Goal: Task Accomplishment & Management: Manage account settings

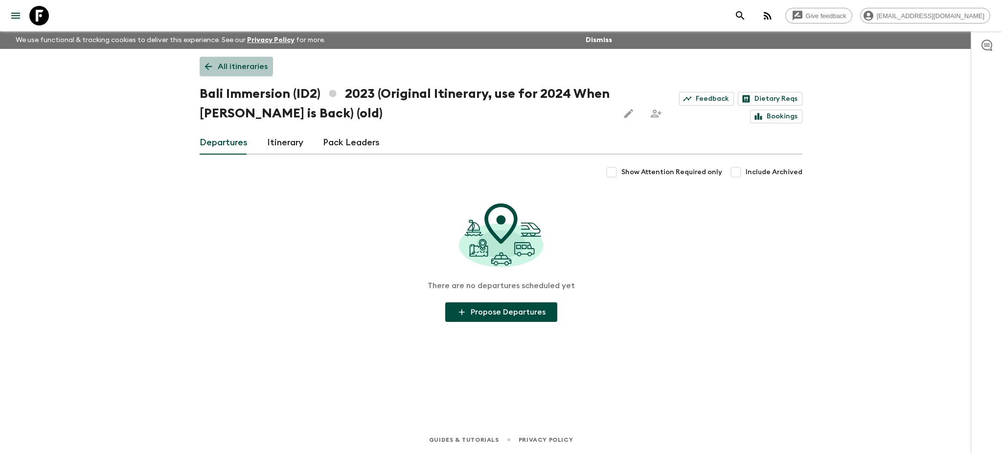
click at [215, 65] on link "All itineraries" at bounding box center [236, 67] width 73 height 20
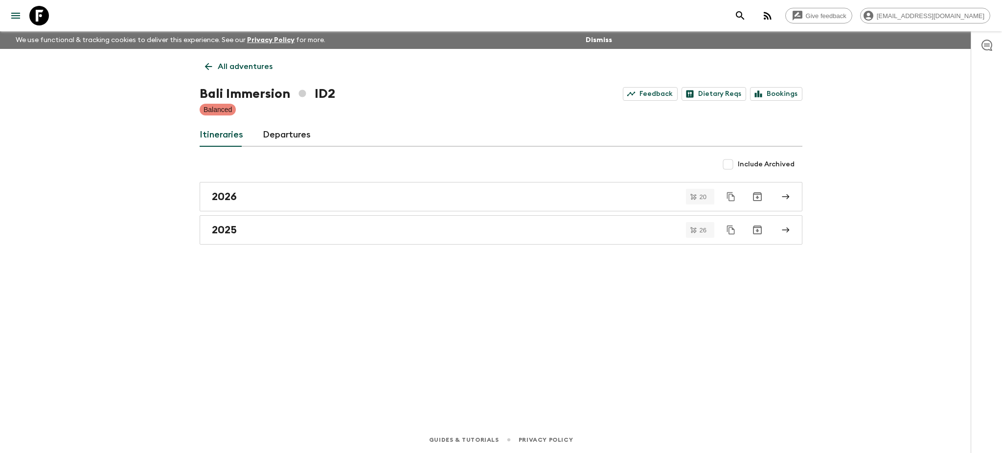
click at [215, 65] on link "All adventures" at bounding box center [239, 67] width 78 height 20
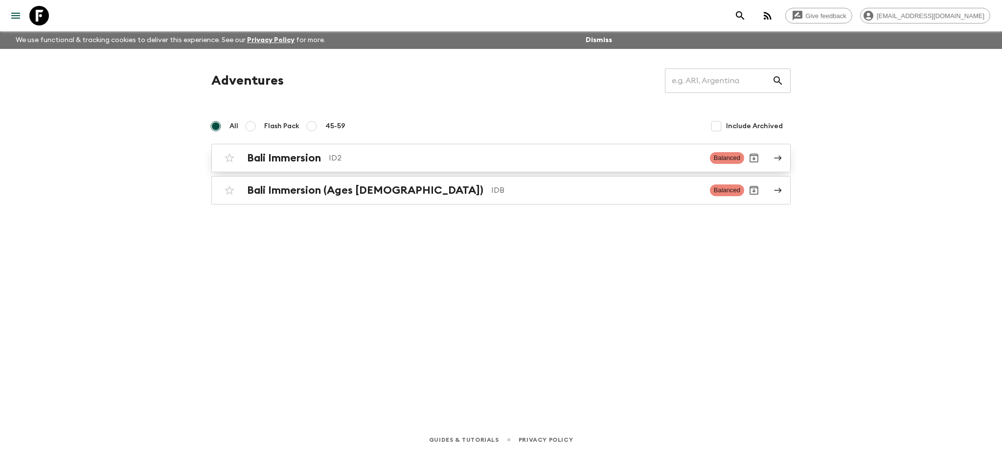
click at [782, 159] on link "Bali Immersion ID2 Balanced" at bounding box center [500, 158] width 579 height 28
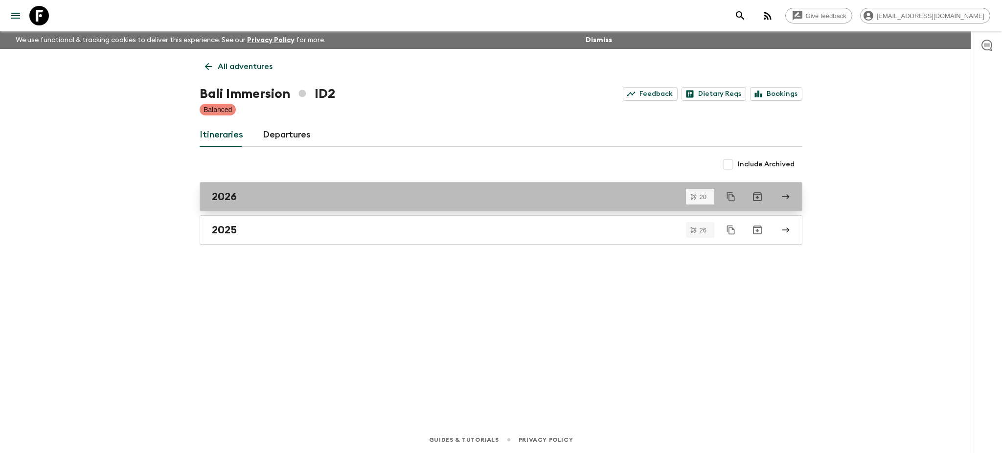
click at [788, 194] on icon at bounding box center [785, 196] width 9 height 9
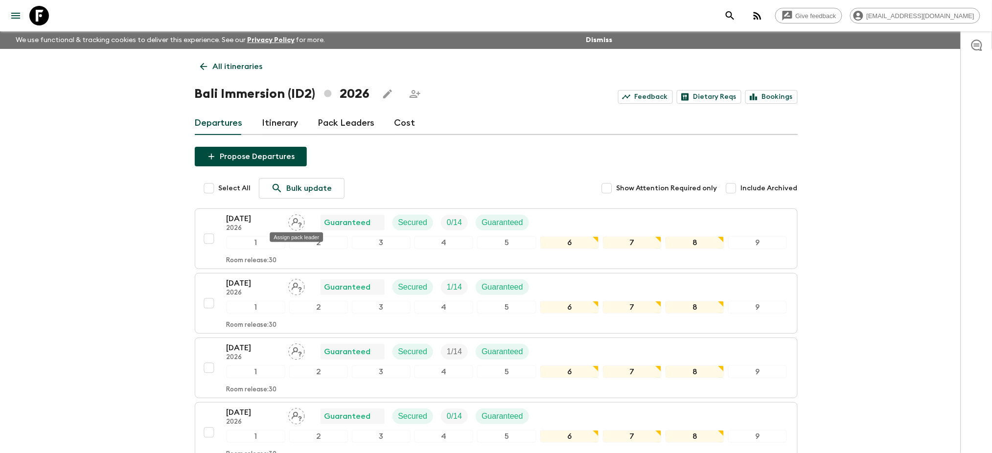
click at [296, 226] on div "Assign pack leader" at bounding box center [296, 235] width 55 height 18
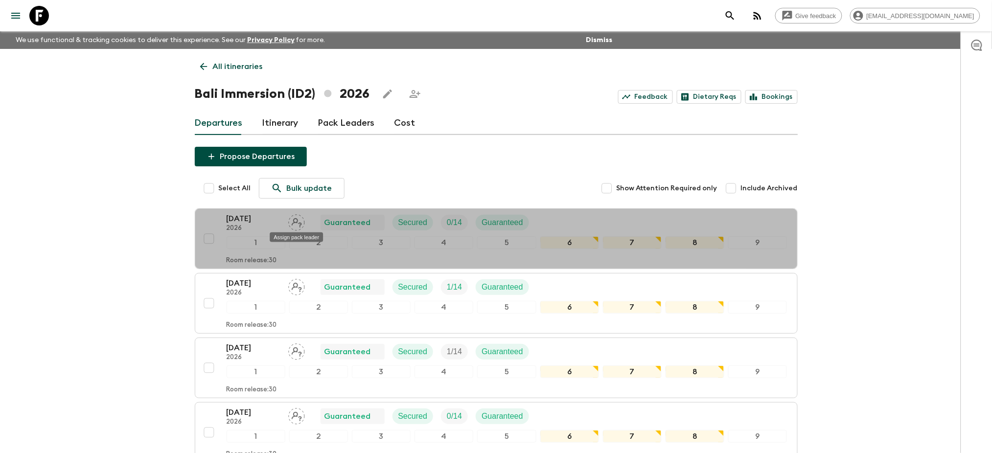
click at [298, 227] on div "Assign pack leader" at bounding box center [296, 235] width 55 height 18
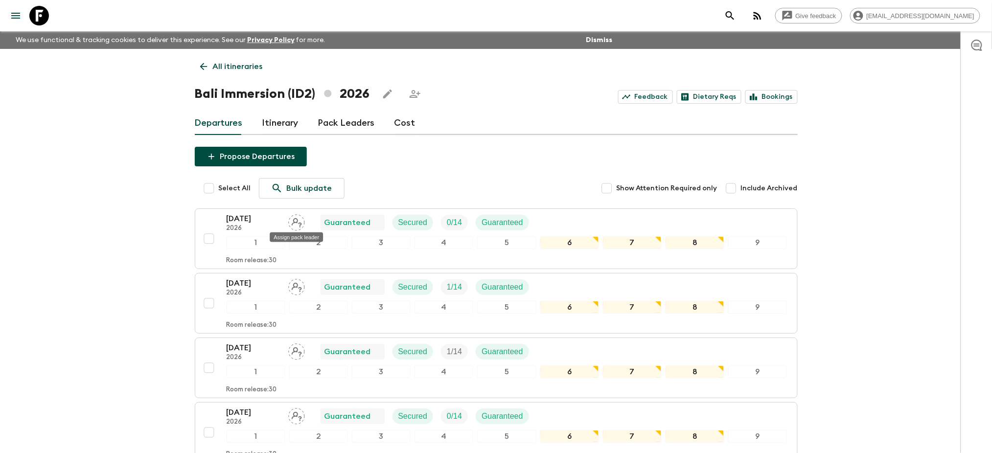
click at [296, 229] on div "Assign pack leader" at bounding box center [296, 235] width 55 height 18
click at [295, 224] on icon "Assign pack leader" at bounding box center [296, 222] width 17 height 17
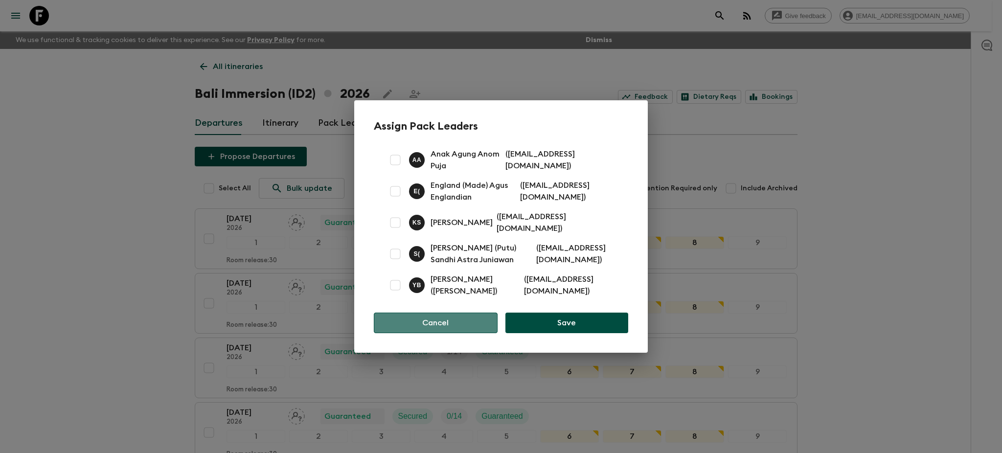
click at [432, 328] on button "Cancel" at bounding box center [436, 323] width 124 height 21
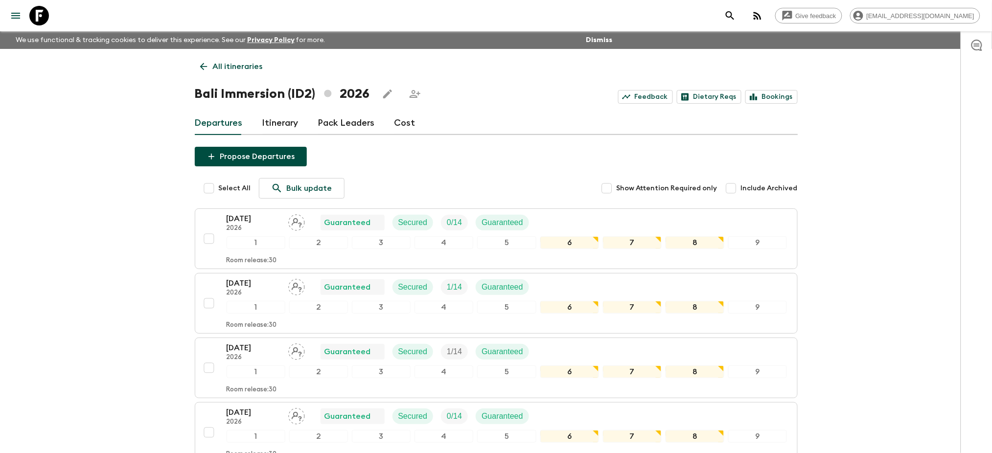
click at [357, 123] on link "Pack Leaders" at bounding box center [346, 123] width 57 height 23
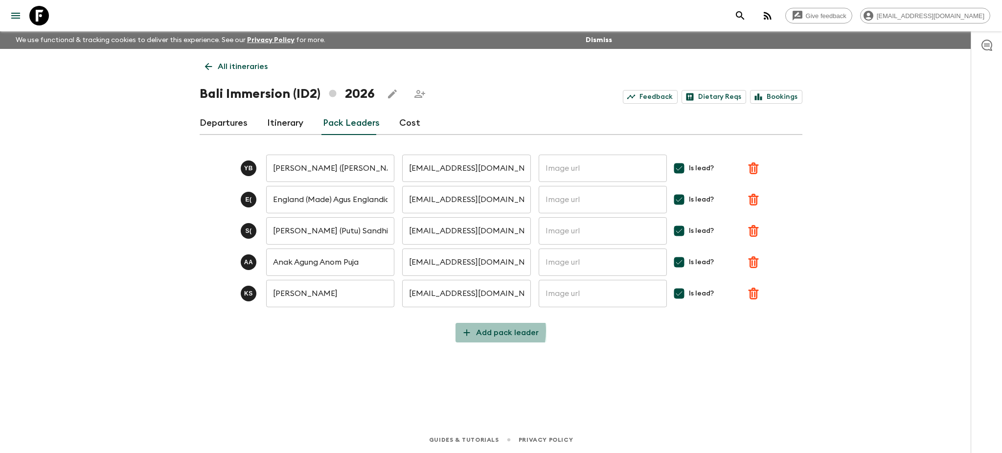
click at [479, 328] on p "Add pack leader" at bounding box center [507, 333] width 63 height 12
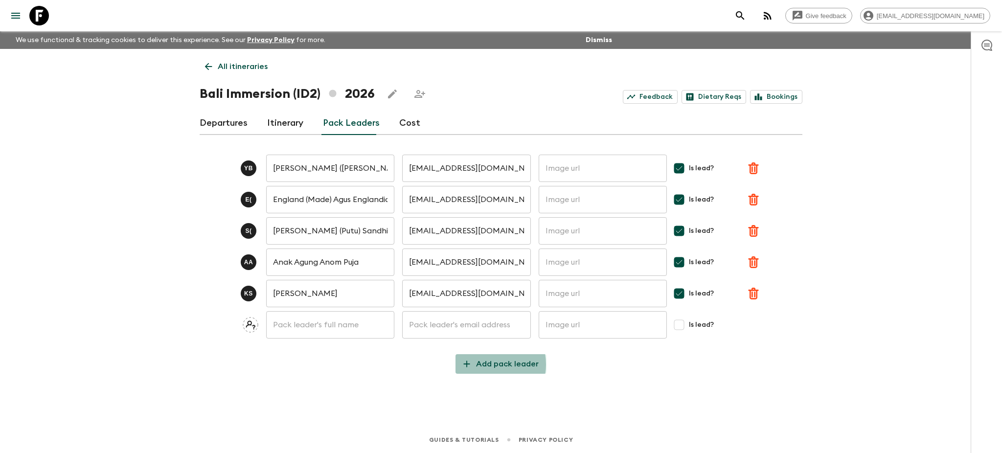
click at [486, 364] on p "Add pack leader" at bounding box center [507, 364] width 63 height 12
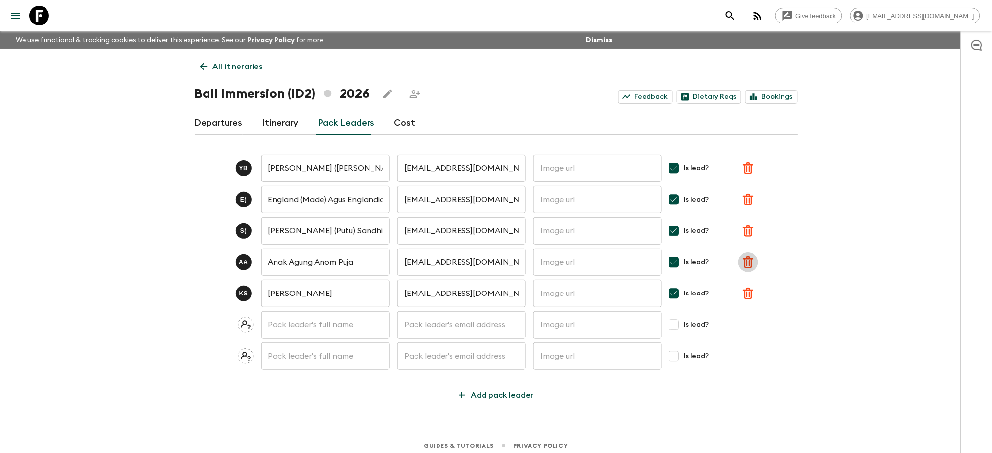
click at [748, 265] on icon "button" at bounding box center [748, 262] width 12 height 12
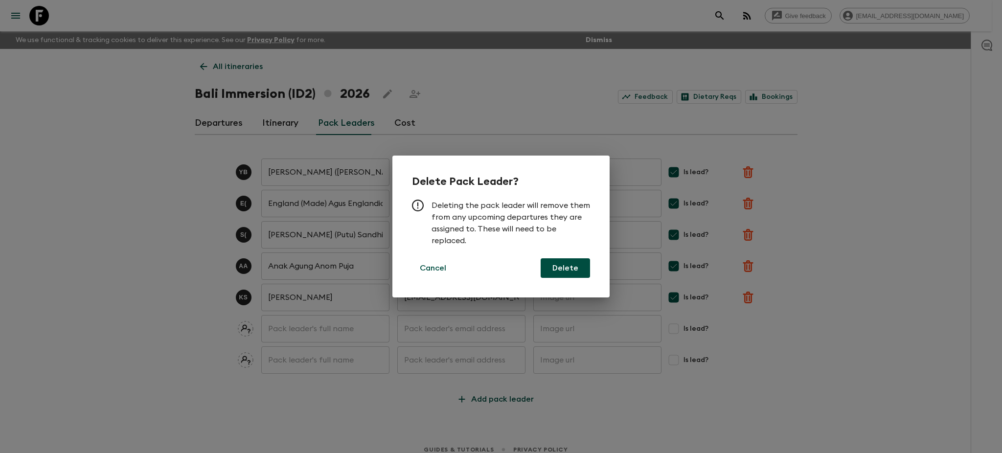
click at [574, 271] on button "Delete" at bounding box center [565, 268] width 49 height 20
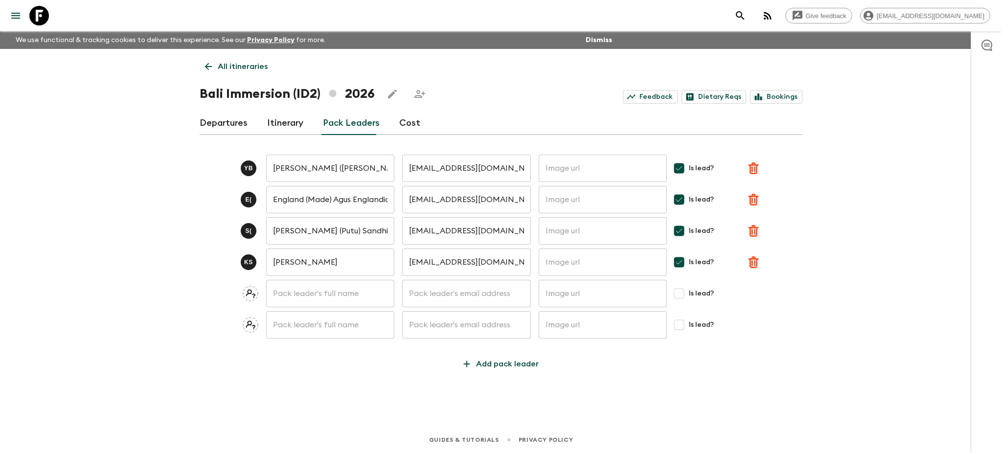
click at [455, 290] on input "text" at bounding box center [466, 293] width 128 height 27
paste input "kadeksuardika160189@gmail.co"
type input "[EMAIL_ADDRESS][DOMAIN_NAME]"
click at [348, 295] on input "text" at bounding box center [330, 293] width 128 height 27
type input "Dika (Kadek) Suardika"
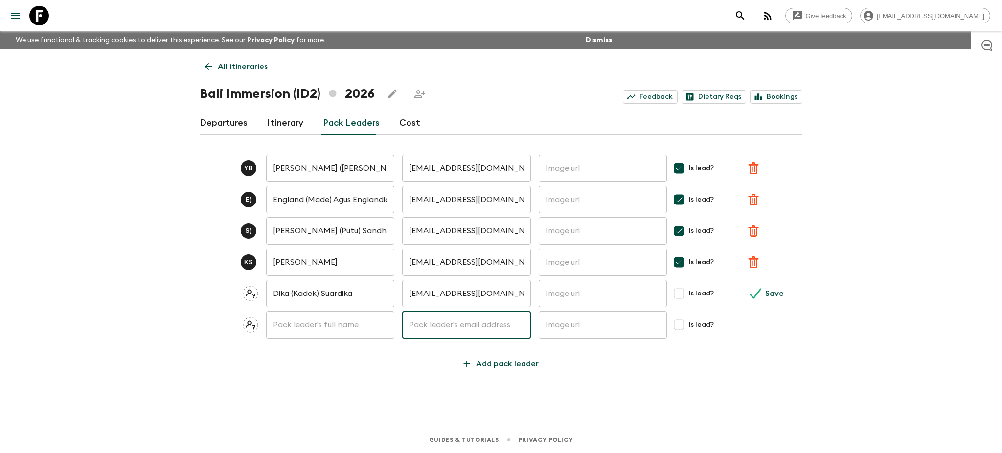
click at [458, 319] on input "text" at bounding box center [466, 324] width 128 height 27
click at [487, 321] on input "text" at bounding box center [466, 324] width 128 height 27
type input "[EMAIL_ADDRESS][DOMAIN_NAME]"
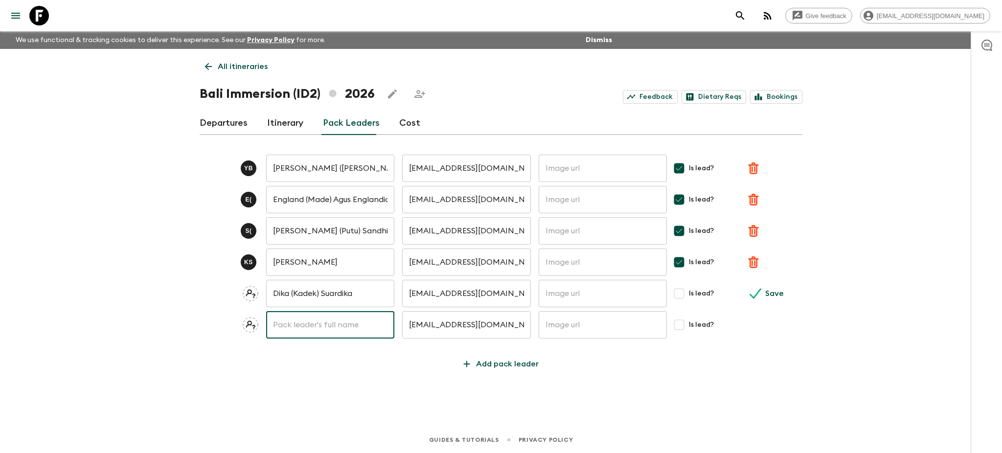
click at [349, 326] on input "text" at bounding box center [330, 324] width 128 height 27
type input "Wawan (Made) Murawan"
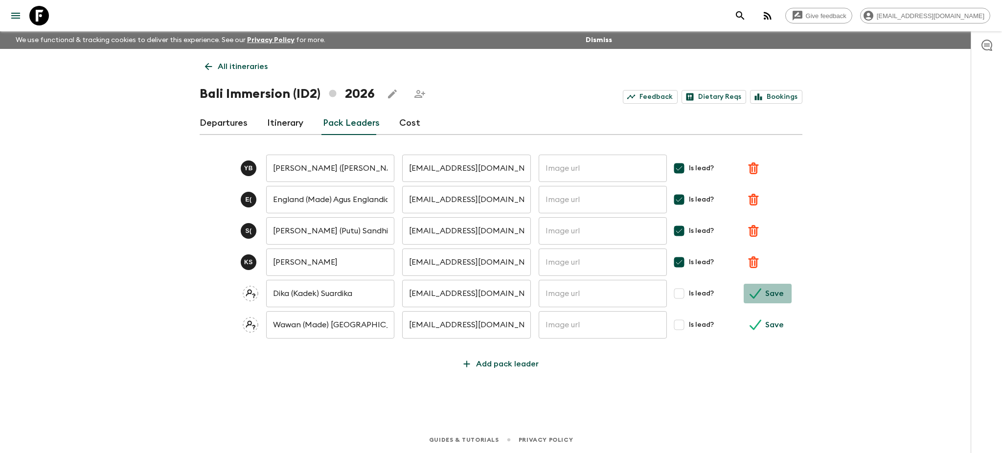
click at [776, 292] on p "Save" at bounding box center [774, 294] width 19 height 12
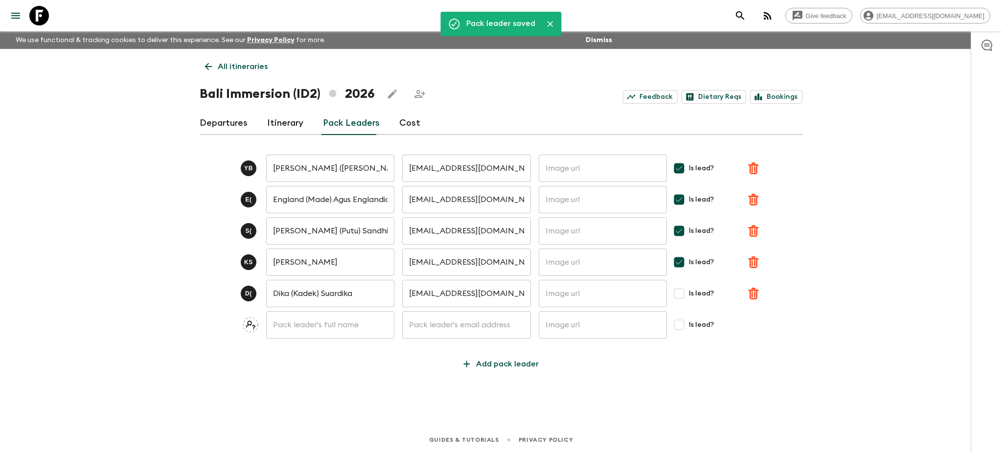
click at [490, 328] on input "text" at bounding box center [466, 324] width 128 height 27
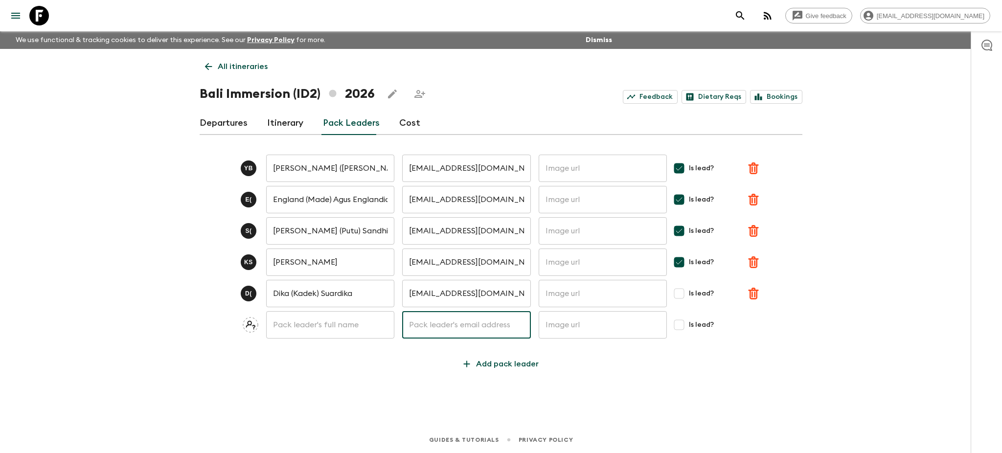
type input "[EMAIL_ADDRESS][DOMAIN_NAME]"
click at [343, 326] on input "text" at bounding box center [330, 324] width 128 height 27
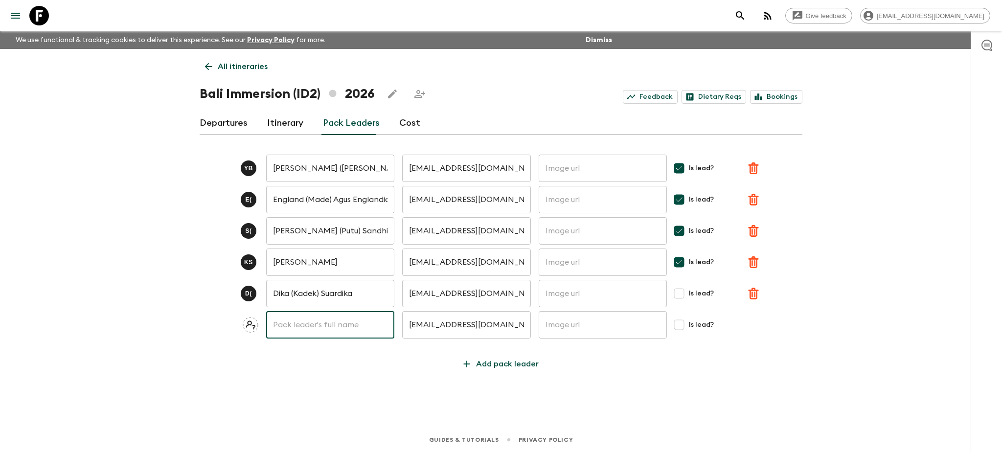
type input "Wawan (Made) Murawan"
click at [771, 327] on p "Save" at bounding box center [774, 325] width 19 height 12
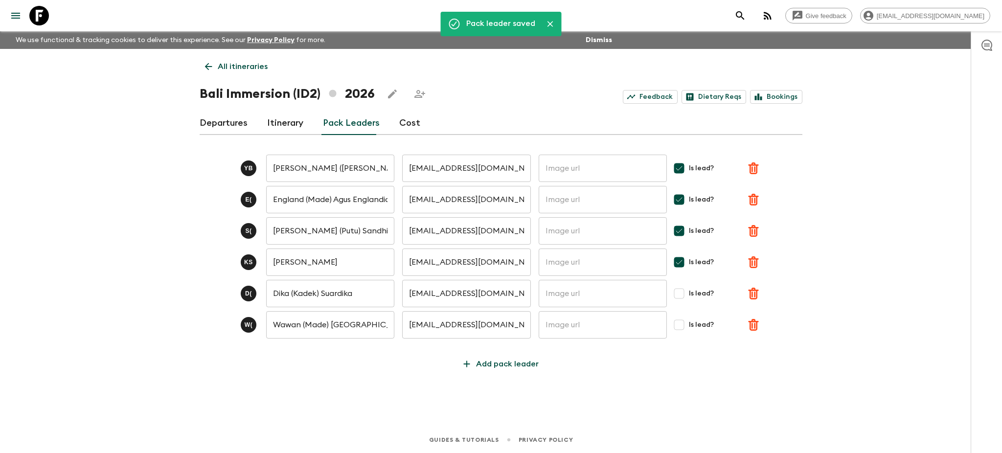
click at [680, 295] on input "Is lead?" at bounding box center [679, 294] width 20 height 20
checkbox input "true"
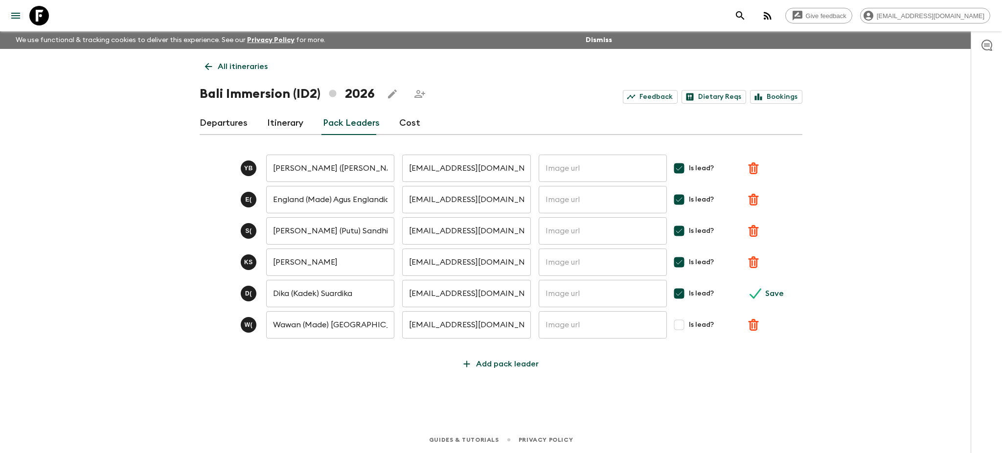
click at [683, 326] on input "Is lead?" at bounding box center [679, 325] width 20 height 20
checkbox input "true"
click at [771, 294] on p "Save" at bounding box center [774, 294] width 19 height 12
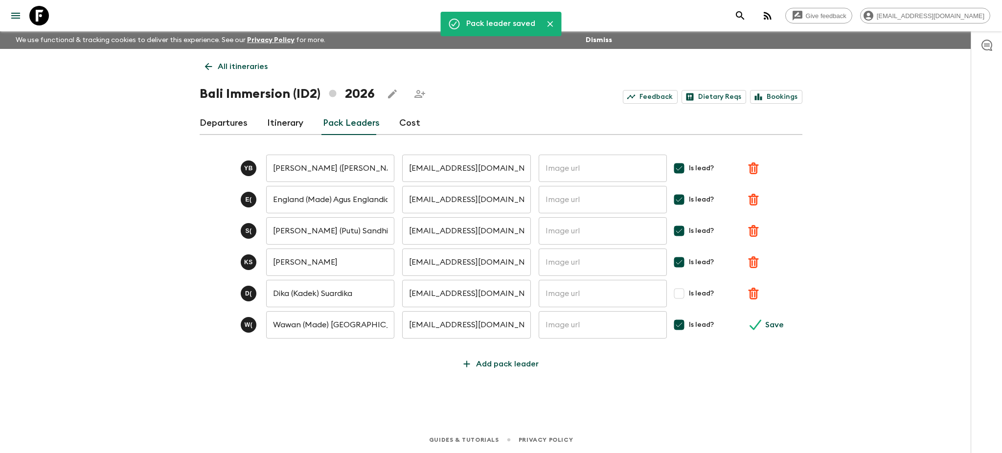
checkbox input "true"
click at [768, 328] on p "Save" at bounding box center [774, 325] width 19 height 12
checkbox input "true"
click at [516, 360] on p "Add pack leader" at bounding box center [507, 364] width 63 height 12
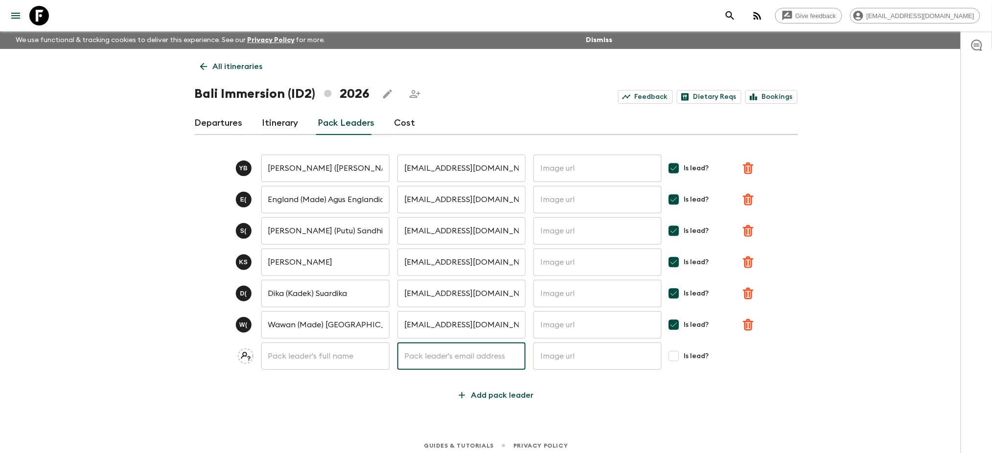
click at [470, 355] on input "text" at bounding box center [461, 355] width 128 height 27
type input "[EMAIL_ADDRESS][DOMAIN_NAME]"
click at [346, 358] on input "text" at bounding box center [325, 355] width 128 height 27
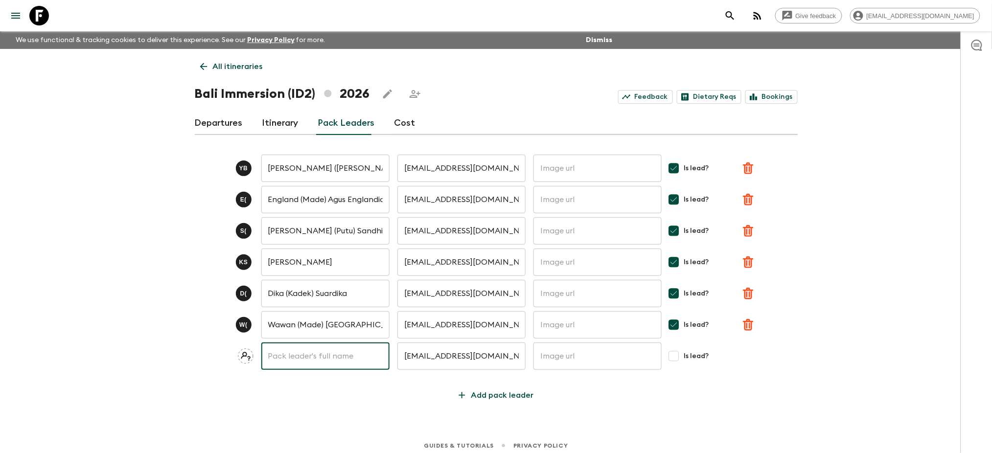
type input "Dedi (Komang) Wardana"
click at [677, 358] on input "Is lead?" at bounding box center [674, 356] width 20 height 20
checkbox input "true"
click at [752, 361] on icon "submit" at bounding box center [750, 356] width 12 height 12
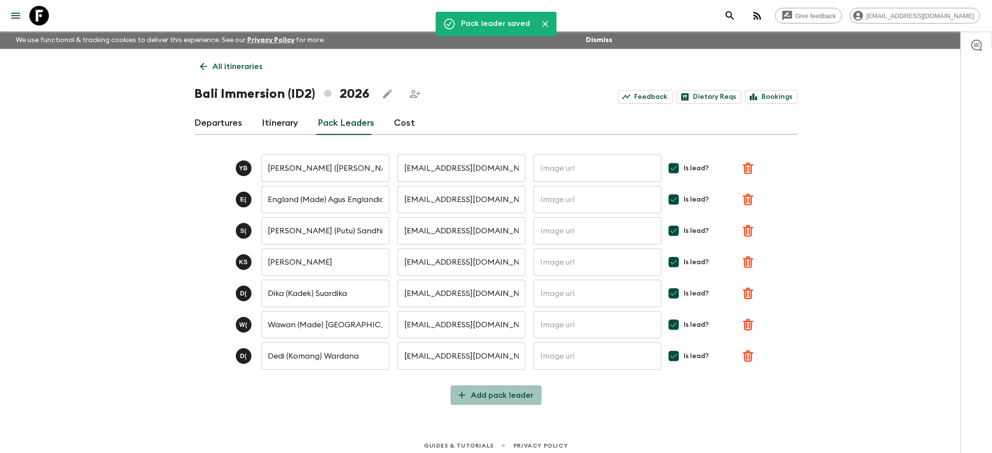
click at [506, 395] on p "Add pack leader" at bounding box center [502, 395] width 63 height 12
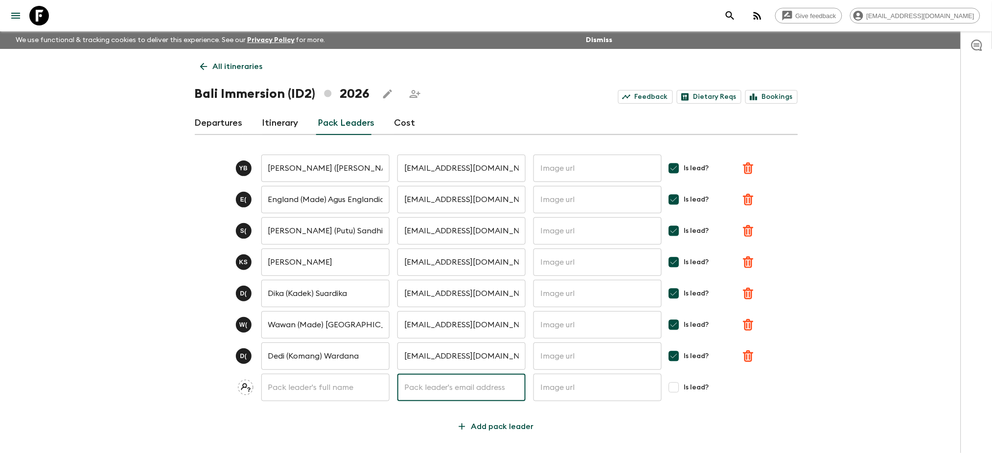
click at [480, 386] on input "text" at bounding box center [461, 387] width 128 height 27
type input "[PERSON_NAME][EMAIL_ADDRESS][DOMAIN_NAME]"
click at [349, 385] on input "text" at bounding box center [325, 387] width 128 height 27
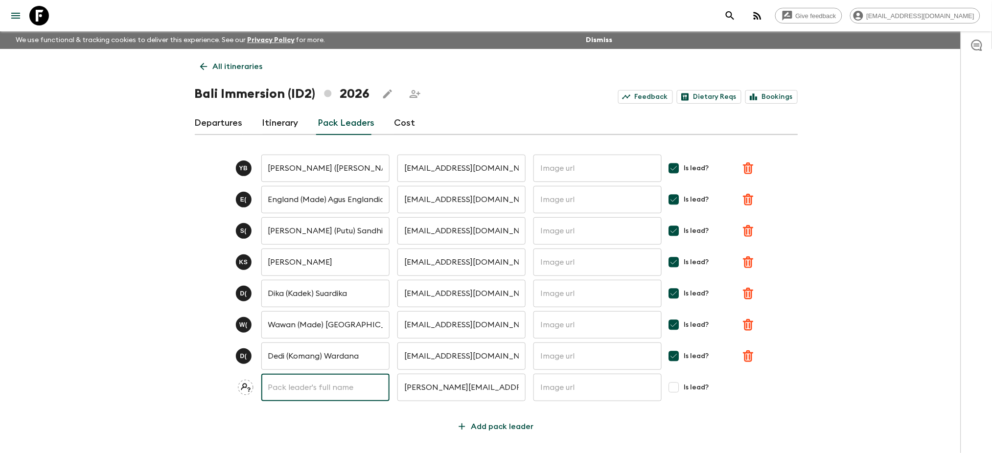
type input "Purna (Komang) Yasa"
click at [675, 391] on input "Is lead?" at bounding box center [674, 388] width 20 height 20
checkbox input "true"
click at [765, 390] on p "Save" at bounding box center [769, 388] width 19 height 12
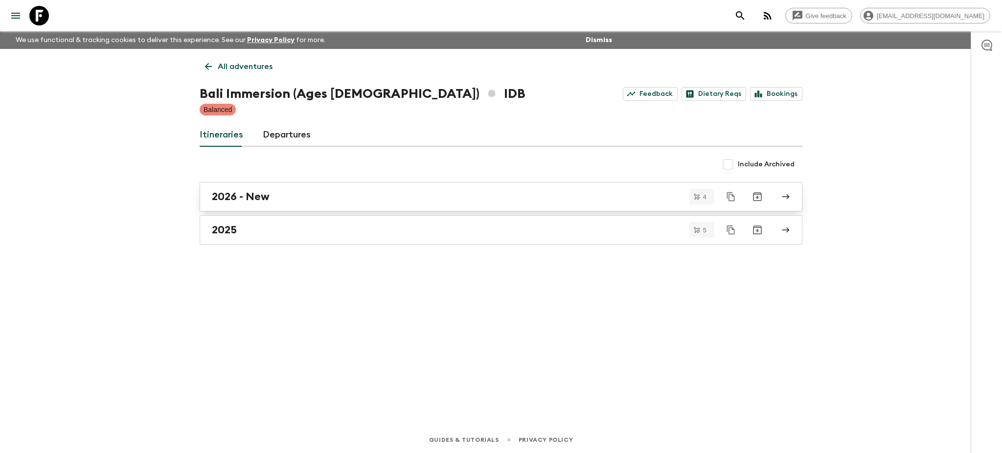
click at [792, 195] on link "2026 - New" at bounding box center [501, 196] width 603 height 29
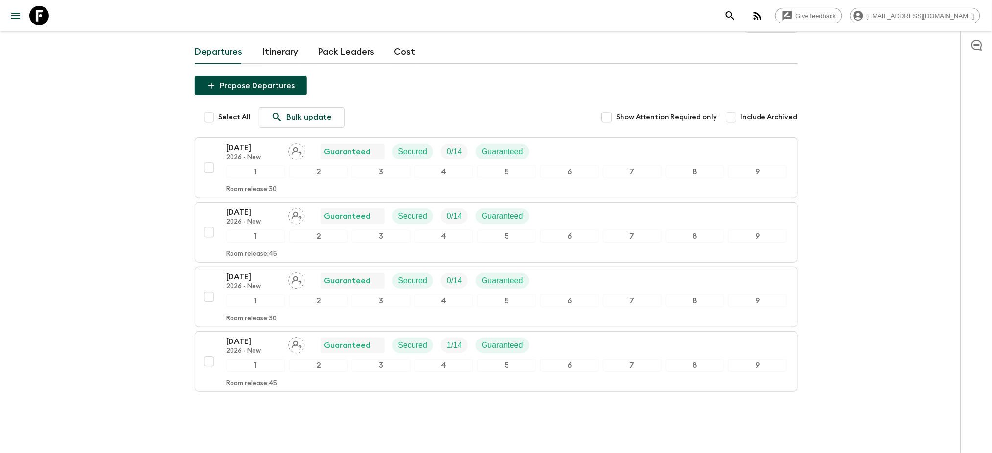
scroll to position [99, 0]
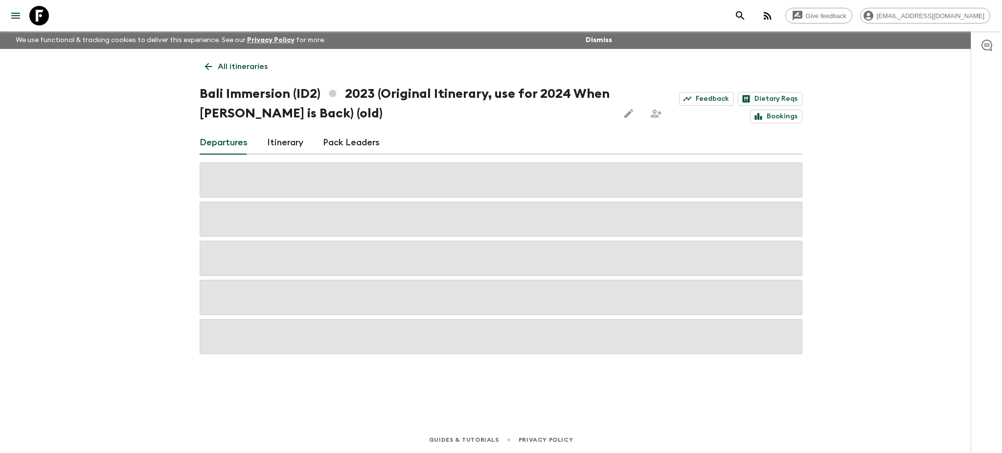
drag, startPoint x: 206, startPoint y: 63, endPoint x: 145, endPoint y: 78, distance: 62.5
click at [145, 78] on div "Give feedback [PERSON_NAME][EMAIL_ADDRESS][DOMAIN_NAME] We use functional & tra…" at bounding box center [501, 226] width 1002 height 453
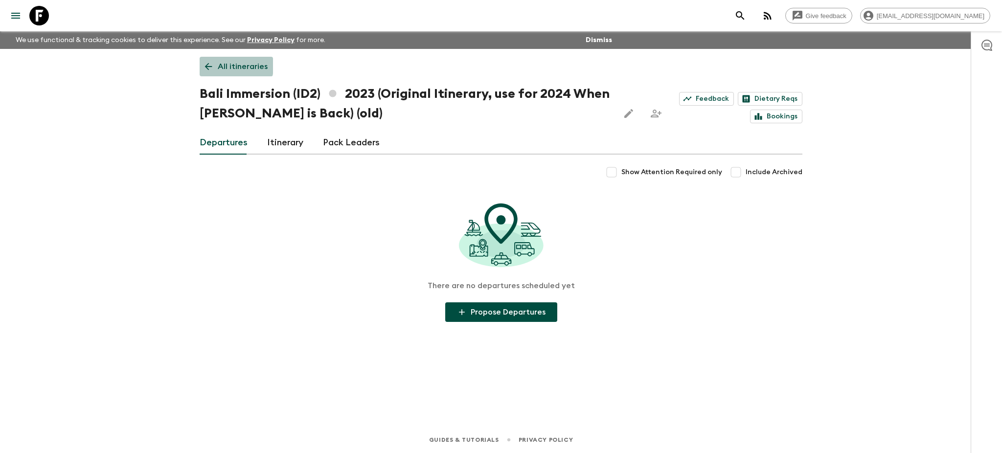
click at [211, 66] on icon at bounding box center [208, 66] width 11 height 11
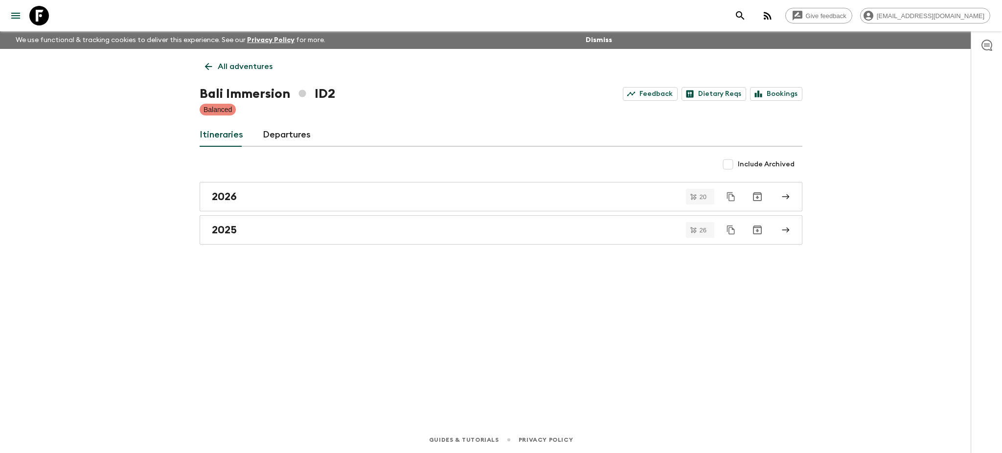
click at [206, 63] on icon at bounding box center [208, 66] width 11 height 11
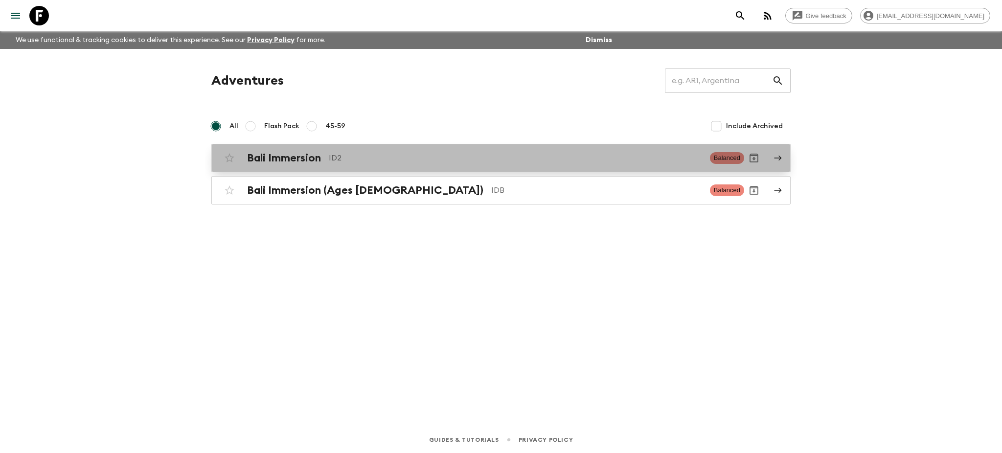
click at [780, 156] on icon at bounding box center [777, 158] width 9 height 9
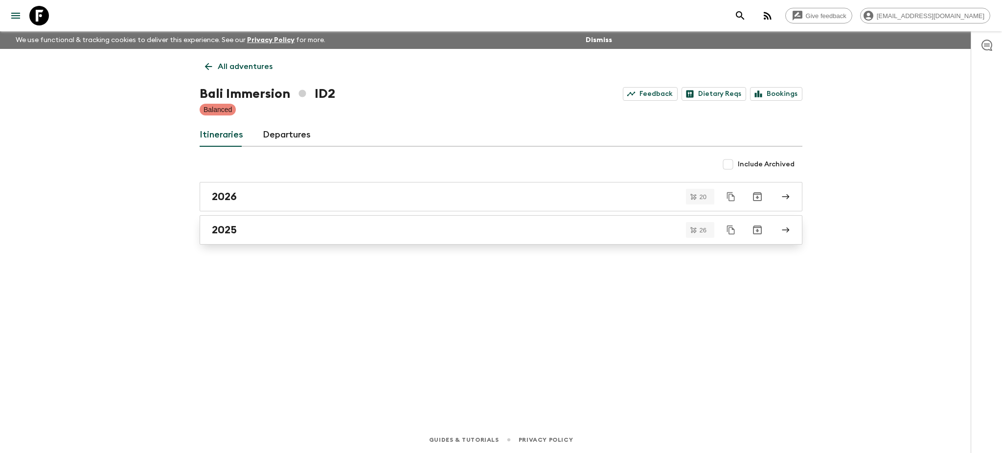
click at [788, 231] on icon at bounding box center [785, 230] width 9 height 9
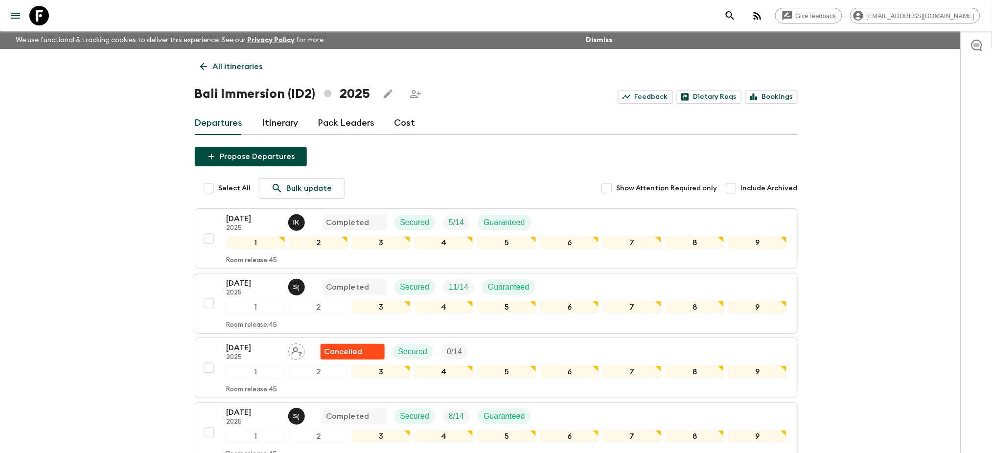
click at [356, 130] on link "Pack Leaders" at bounding box center [346, 123] width 57 height 23
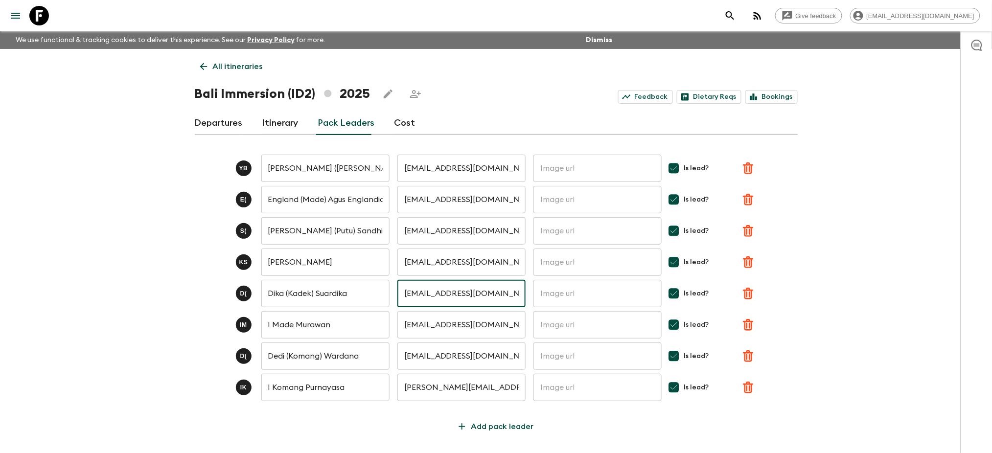
drag, startPoint x: 498, startPoint y: 294, endPoint x: 390, endPoint y: 291, distance: 107.7
click at [390, 291] on div "D ( [PERSON_NAME] (Kadek) Suardika ​ [EMAIL_ADDRESS][DOMAIN_NAME] ​ ​ Is lead?" at bounding box center [496, 293] width 603 height 27
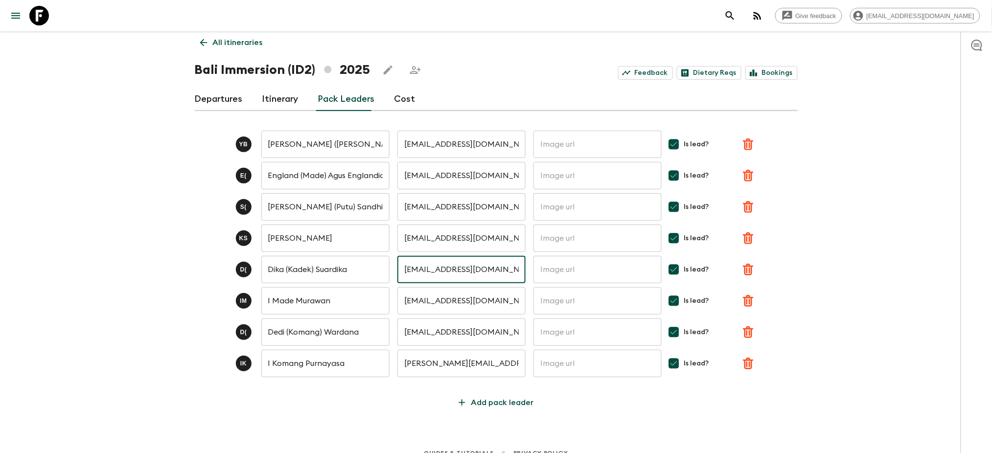
scroll to position [36, 0]
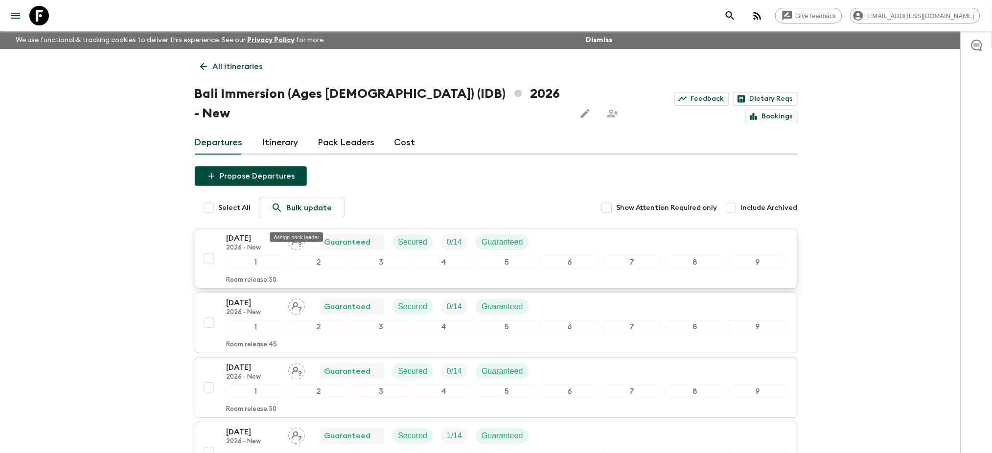
click at [299, 234] on icon "Assign pack leader" at bounding box center [296, 242] width 17 height 17
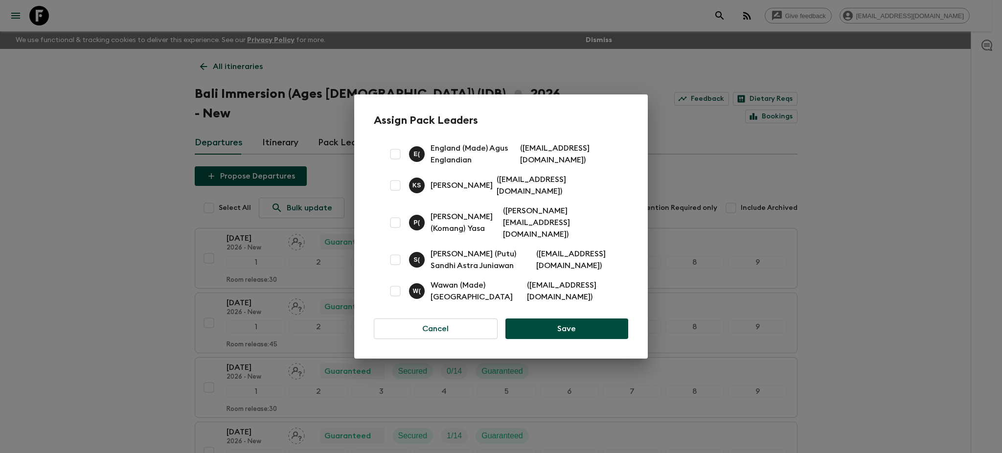
click at [394, 195] on input "checkbox" at bounding box center [395, 186] width 20 height 20
checkbox input "true"
click at [544, 324] on button "Save" at bounding box center [566, 328] width 123 height 21
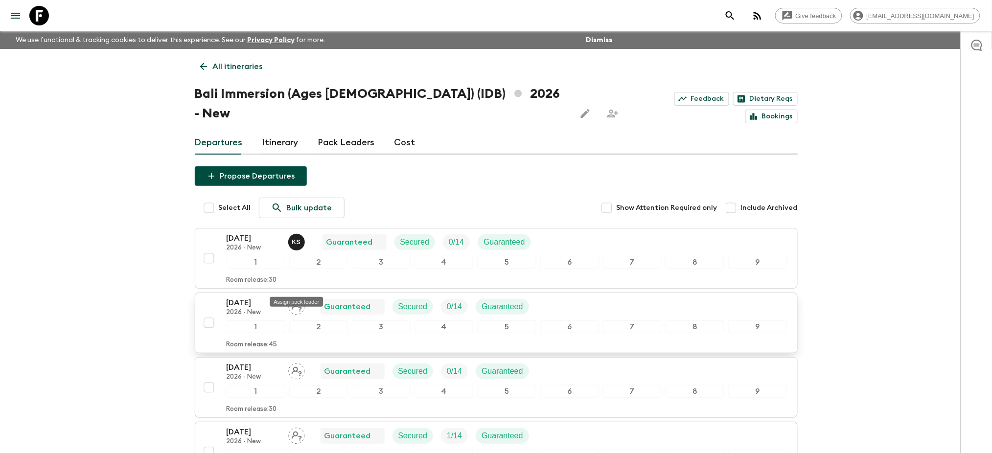
click at [296, 302] on icon "Assign pack leader" at bounding box center [297, 306] width 10 height 9
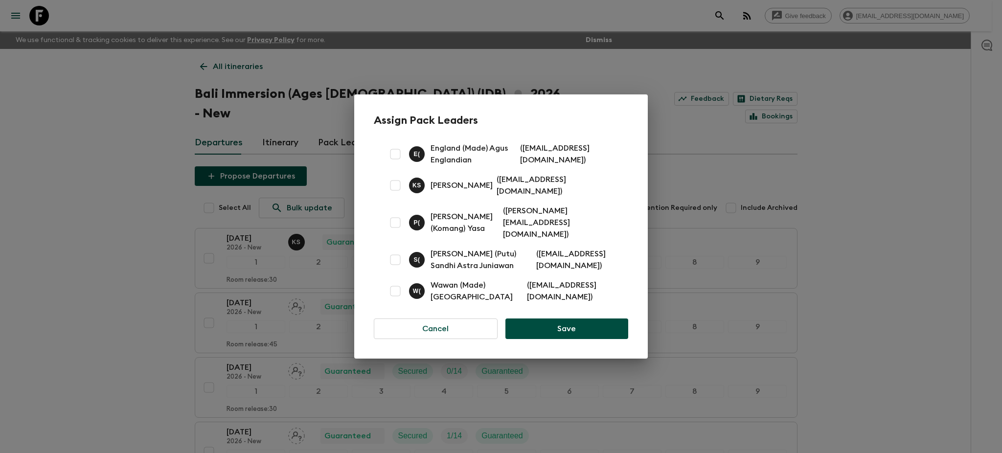
click at [397, 290] on input "checkbox" at bounding box center [395, 291] width 20 height 20
checkbox input "true"
click at [547, 324] on button "Save" at bounding box center [566, 328] width 123 height 21
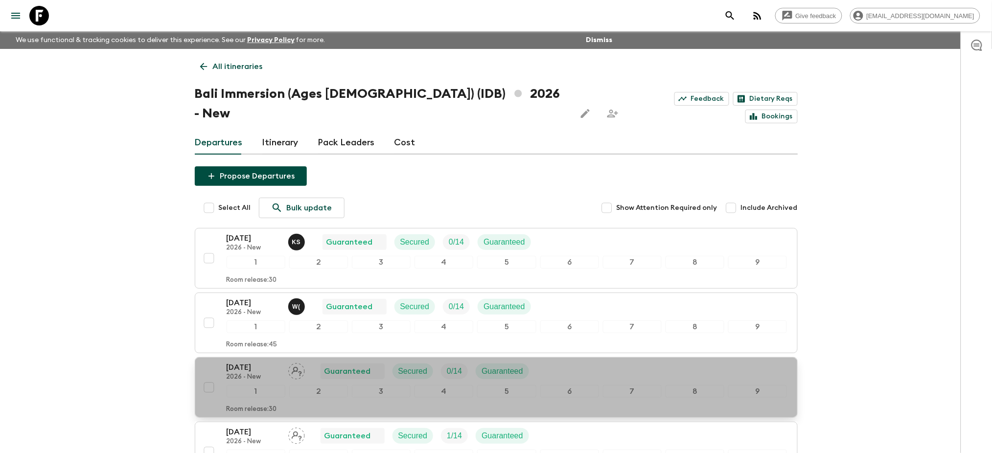
click at [305, 362] on div "06 Sep 2026 2026 - New Guaranteed Secured 0 / 14 Guaranteed" at bounding box center [382, 372] width 310 height 20
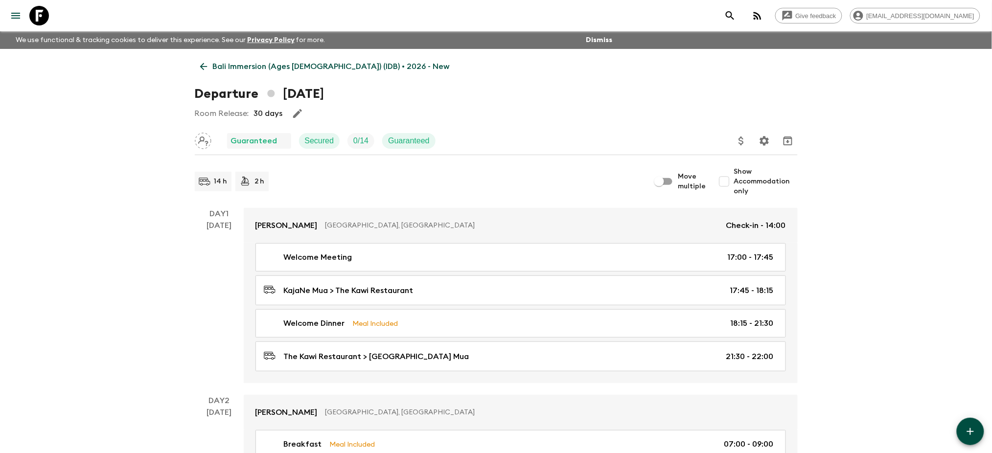
click at [209, 62] on link "Bali Immersion (Ages 45-59) (IDB) • 2026 - New" at bounding box center [325, 67] width 260 height 20
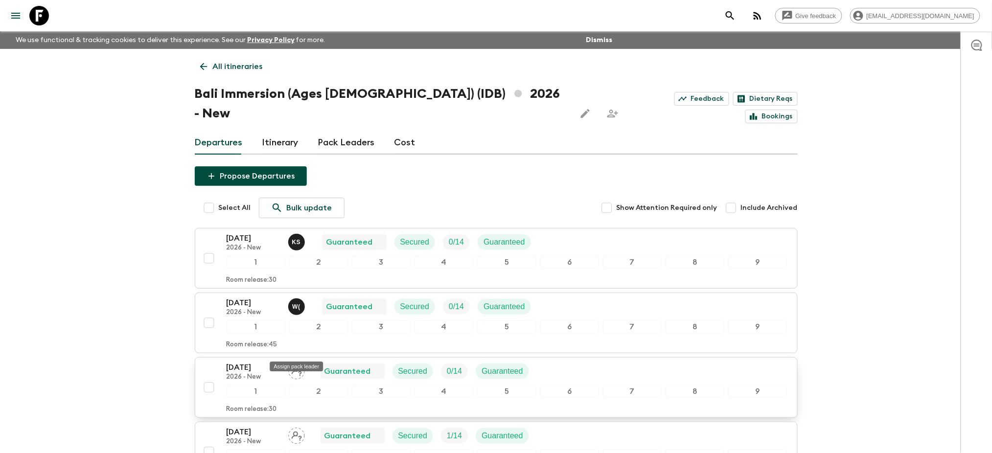
click at [298, 363] on icon "Assign pack leader" at bounding box center [296, 371] width 17 height 17
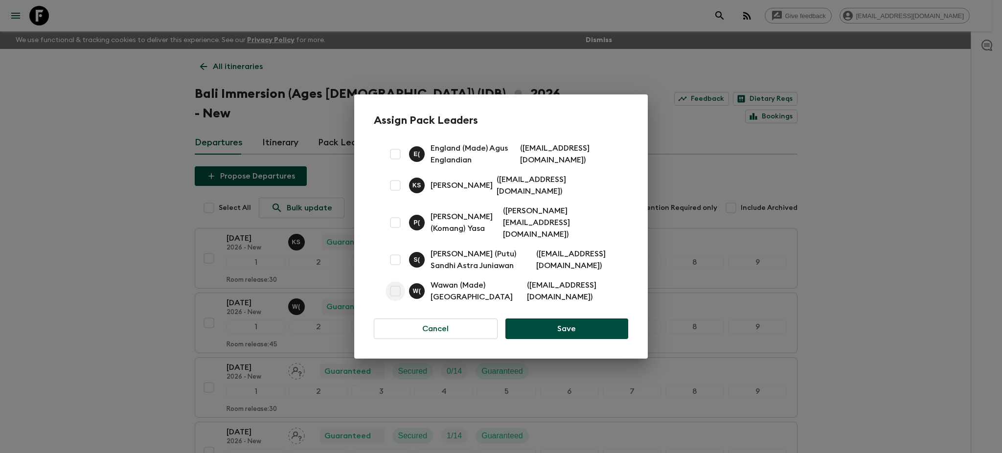
click at [396, 288] on input "checkbox" at bounding box center [395, 291] width 20 height 20
checkbox input "true"
click at [547, 323] on button "Save" at bounding box center [566, 328] width 123 height 21
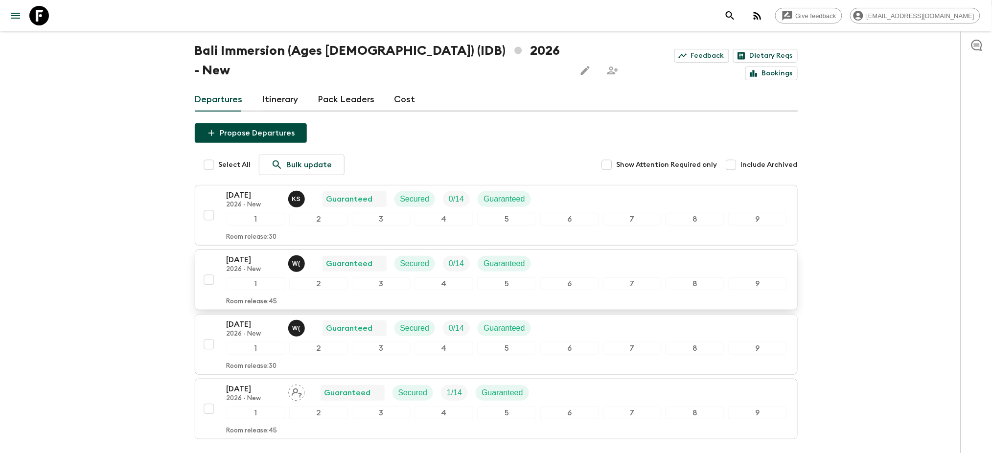
scroll to position [65, 0]
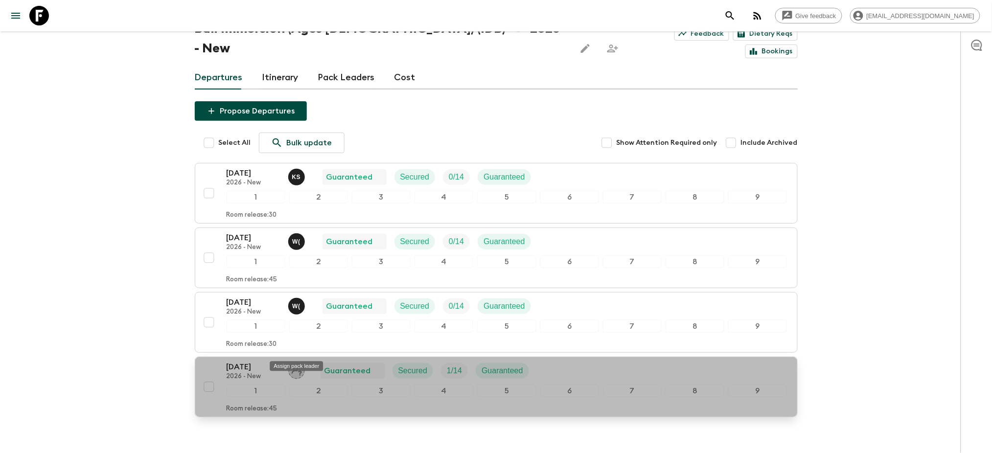
click at [299, 363] on icon "Assign pack leader" at bounding box center [296, 371] width 17 height 17
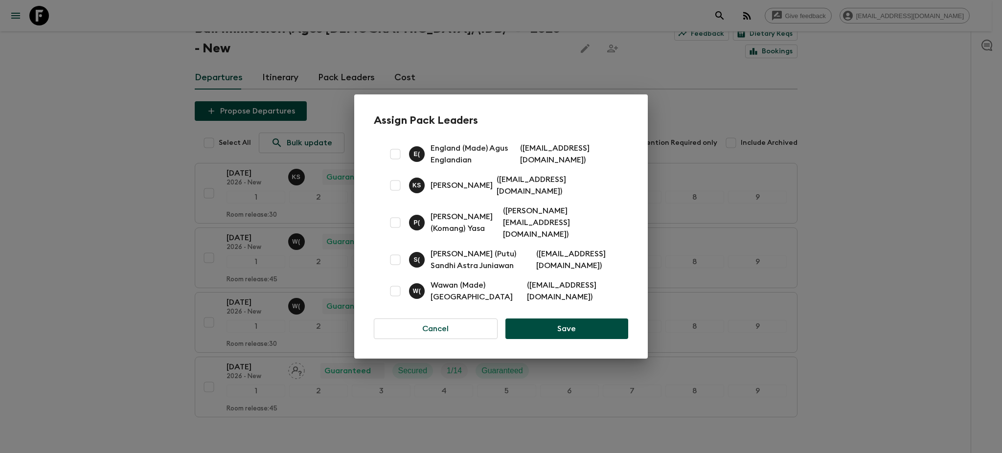
click at [398, 195] on input "checkbox" at bounding box center [395, 186] width 20 height 20
checkbox input "true"
click at [561, 332] on button "Save" at bounding box center [566, 328] width 123 height 21
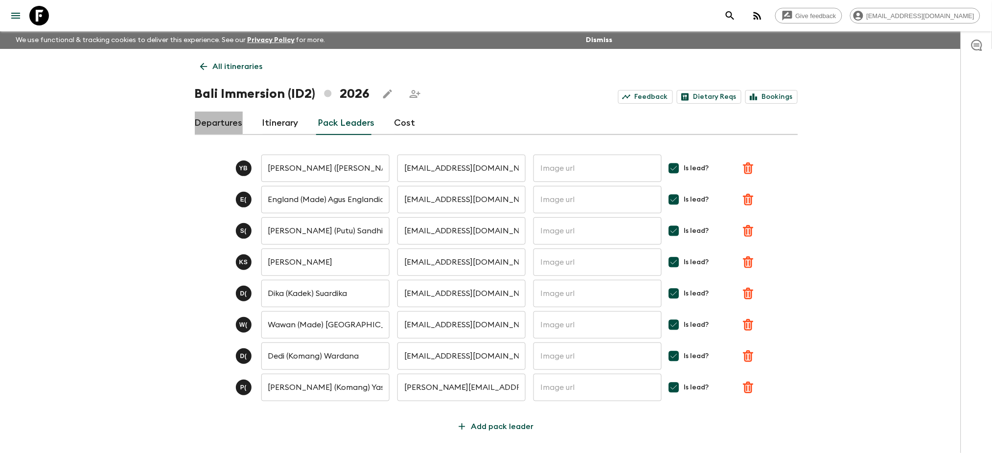
click at [227, 123] on link "Departures" at bounding box center [219, 123] width 48 height 23
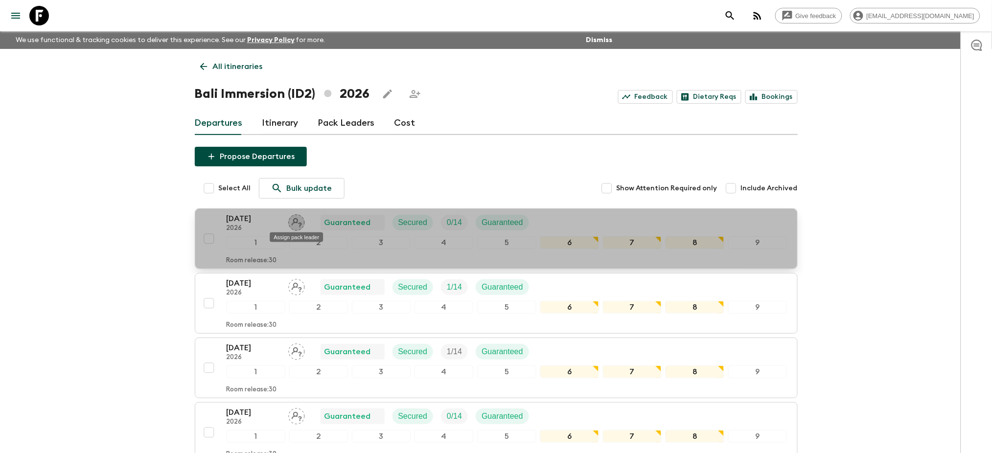
click at [299, 224] on icon "Assign pack leader" at bounding box center [297, 222] width 10 height 9
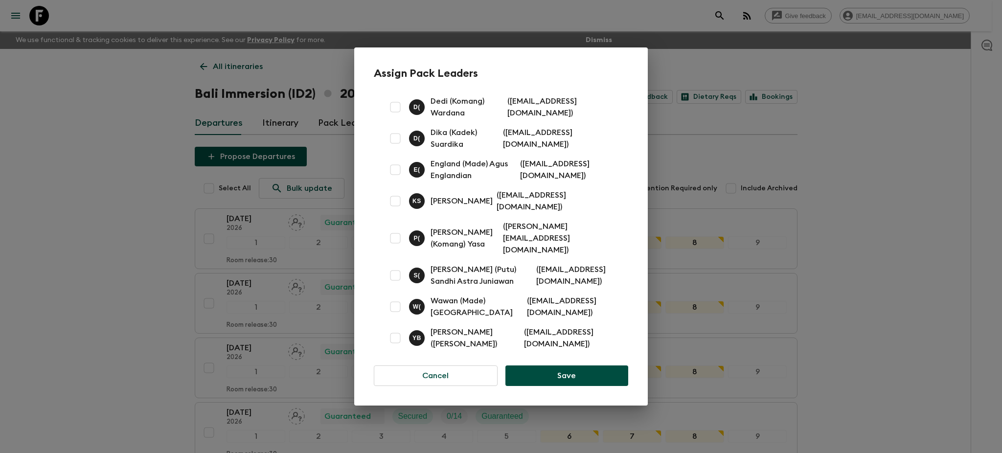
click at [398, 272] on input "checkbox" at bounding box center [395, 276] width 20 height 20
checkbox input "true"
click at [558, 370] on button "Save" at bounding box center [566, 375] width 123 height 21
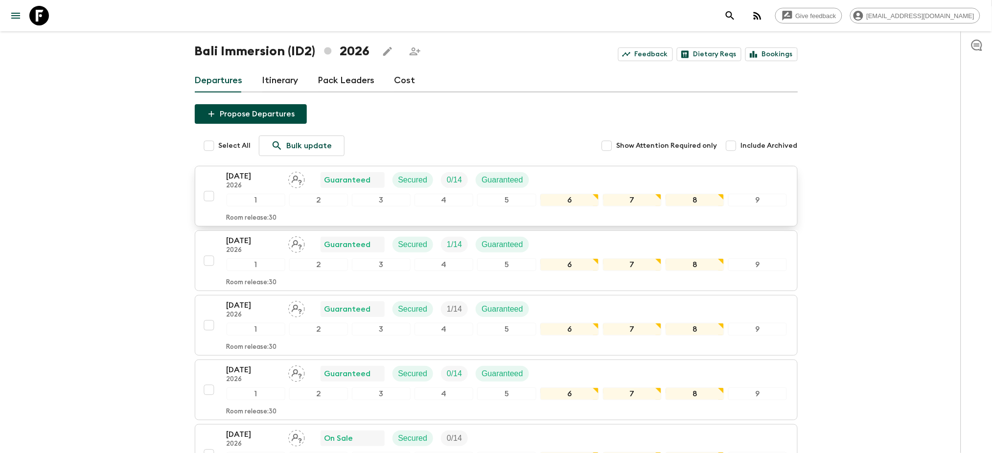
scroll to position [65, 0]
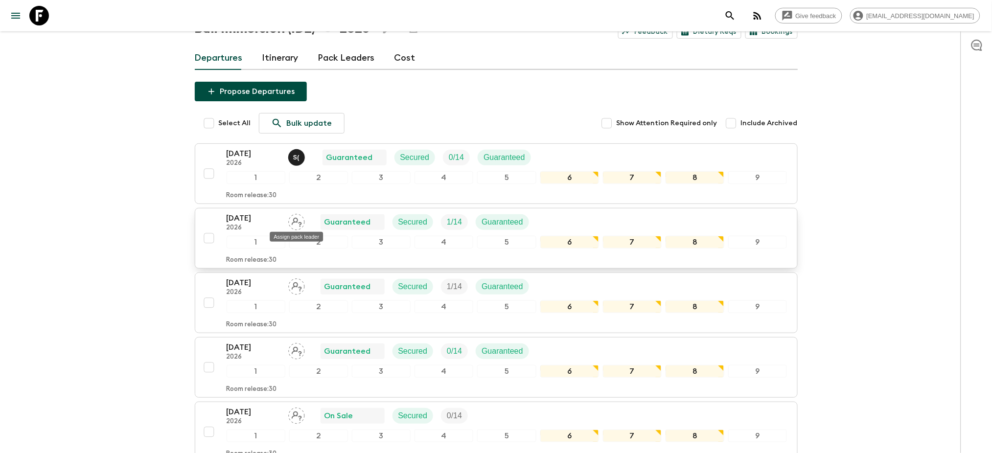
click at [294, 225] on div "Assign pack leader" at bounding box center [296, 234] width 55 height 18
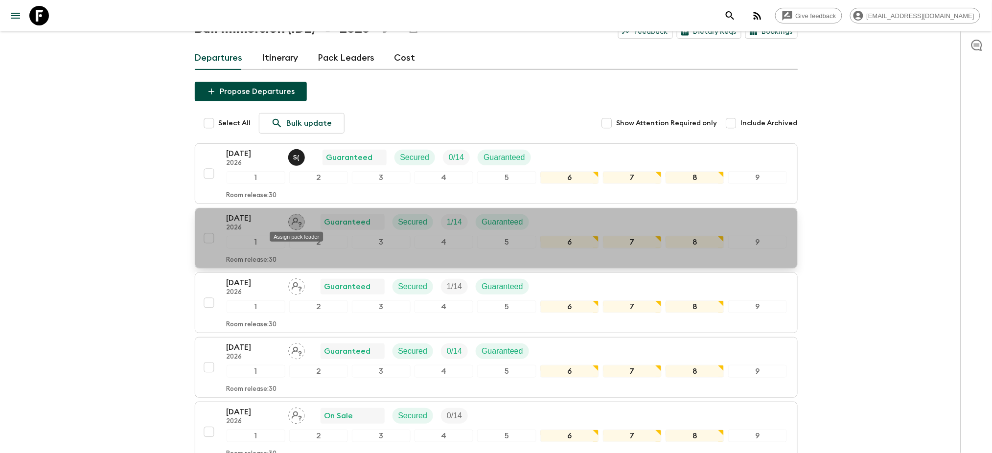
click at [295, 224] on icon "Assign pack leader" at bounding box center [296, 222] width 17 height 17
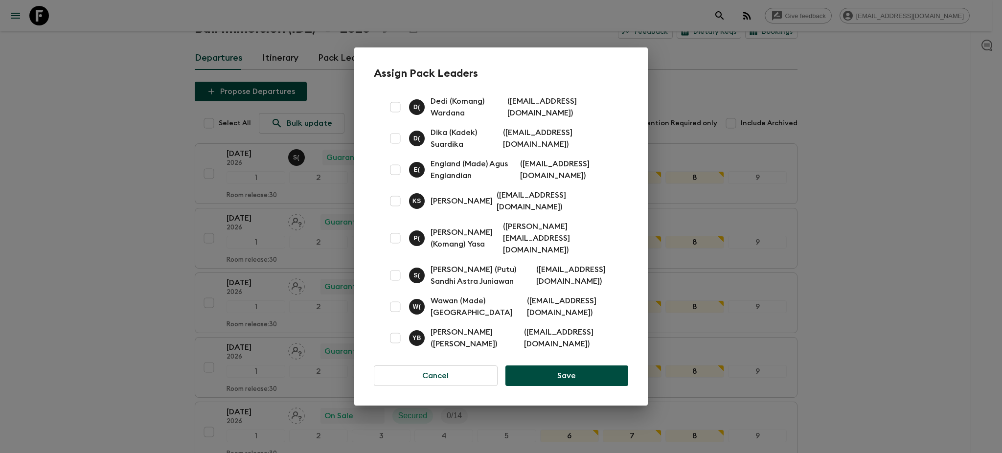
click at [402, 271] on input "checkbox" at bounding box center [395, 276] width 20 height 20
checkbox input "true"
click at [585, 372] on button "Save" at bounding box center [566, 375] width 123 height 21
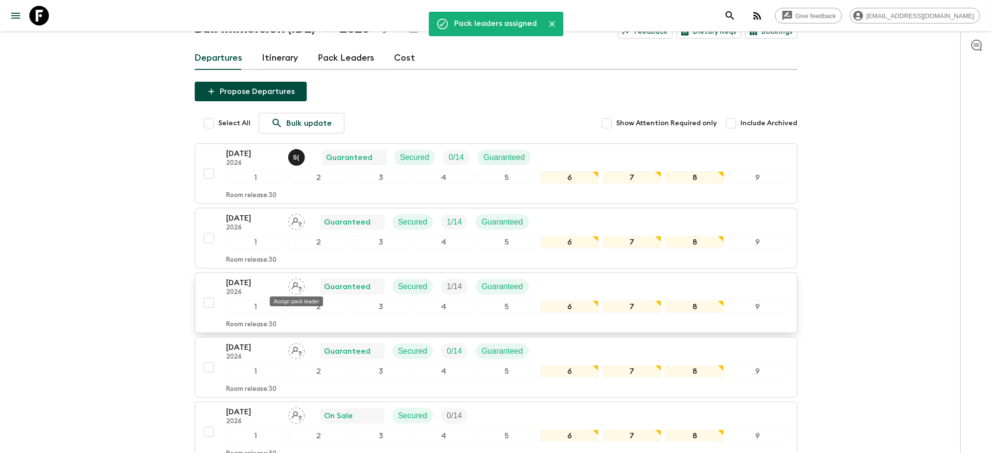
click at [300, 283] on icon "Assign pack leader" at bounding box center [296, 286] width 17 height 17
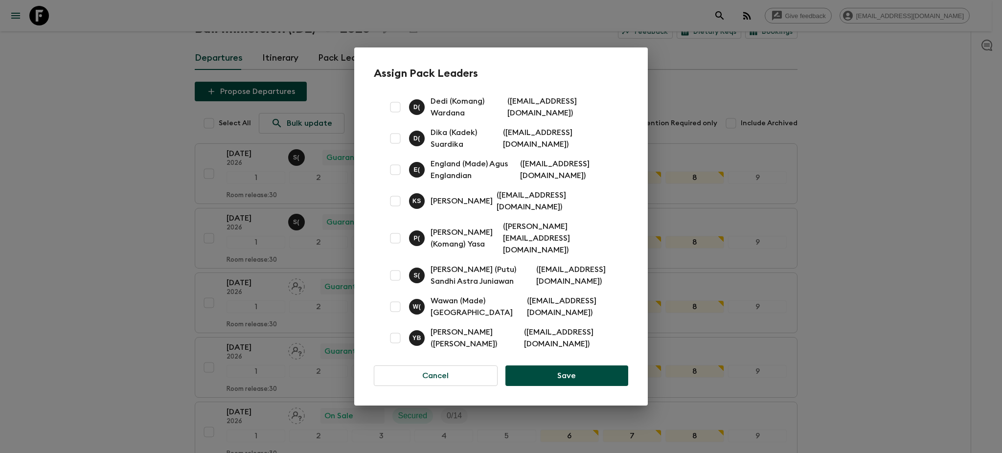
click at [398, 106] on input "checkbox" at bounding box center [395, 107] width 20 height 20
checkbox input "true"
click at [557, 371] on button "Save" at bounding box center [566, 375] width 123 height 21
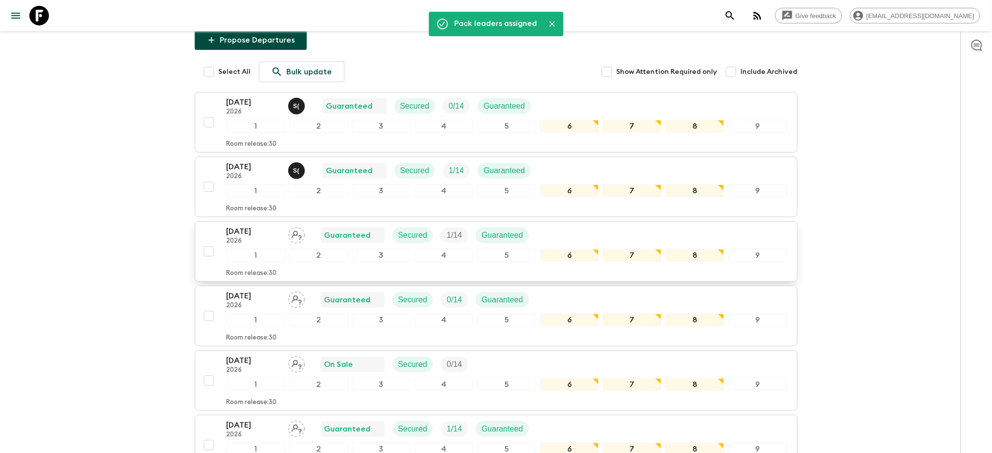
scroll to position [196, 0]
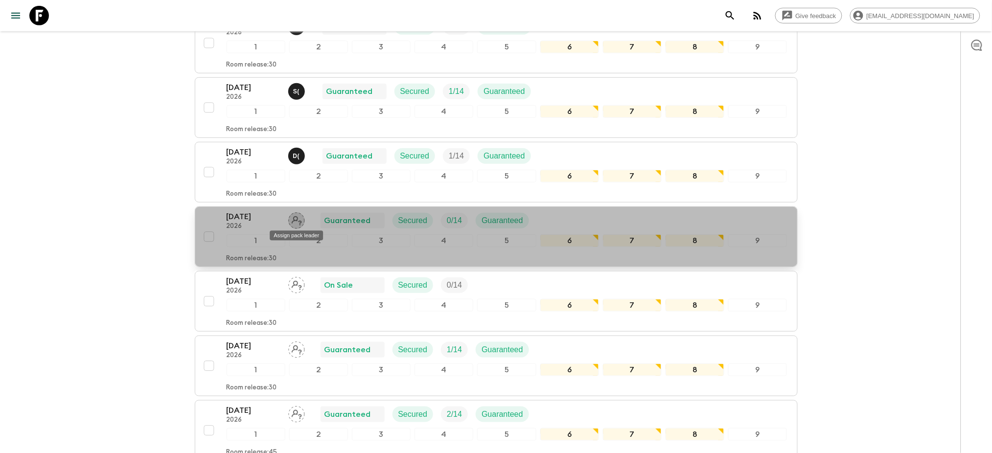
click at [300, 219] on icon "Assign pack leader" at bounding box center [296, 220] width 17 height 17
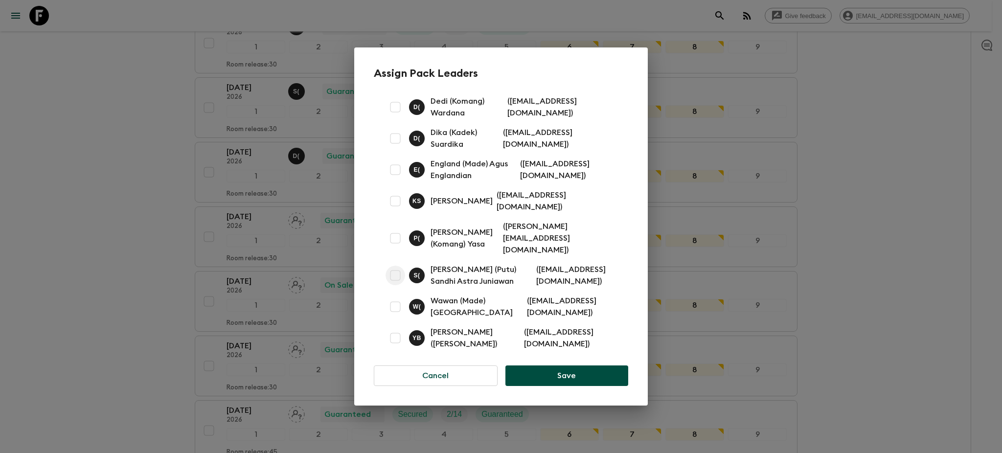
click at [389, 268] on input "checkbox" at bounding box center [395, 276] width 20 height 20
checkbox input "true"
click at [560, 375] on button "Save" at bounding box center [566, 375] width 123 height 21
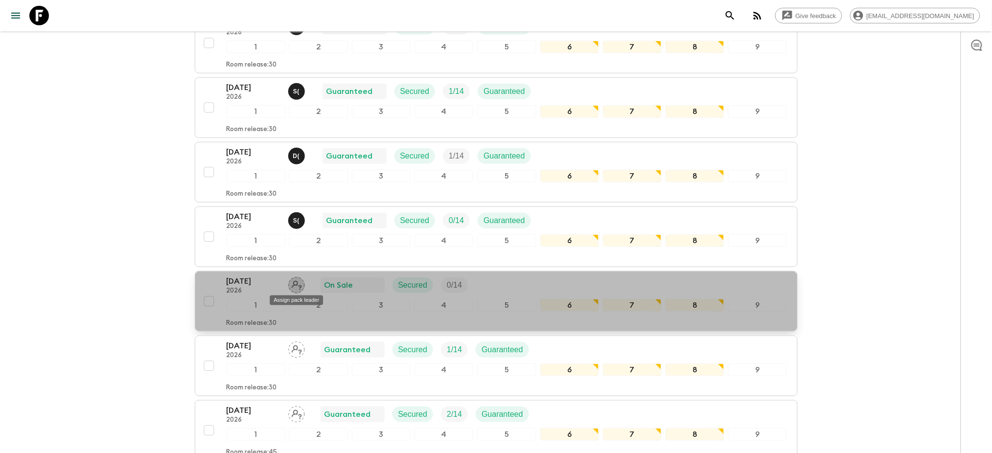
click at [296, 285] on icon "Assign pack leader" at bounding box center [296, 285] width 17 height 17
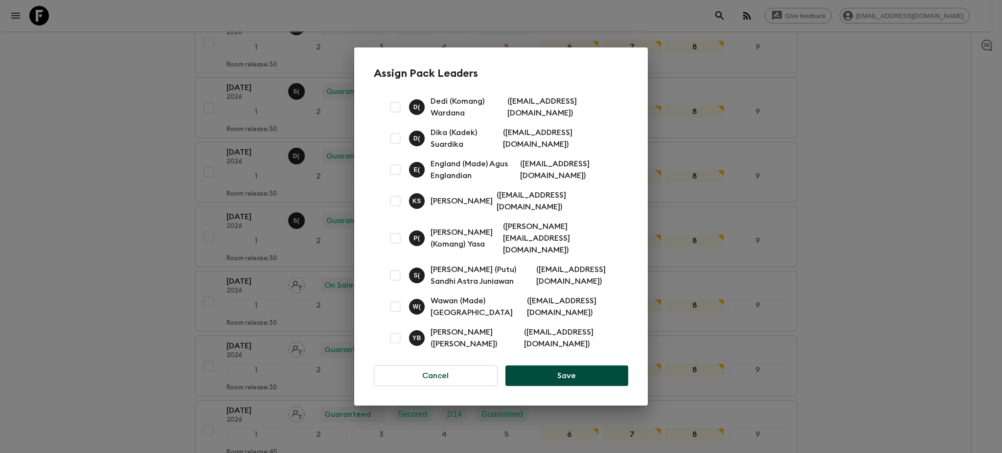
click at [395, 271] on input "checkbox" at bounding box center [395, 276] width 20 height 20
checkbox input "true"
click at [585, 370] on button "Save" at bounding box center [566, 375] width 123 height 21
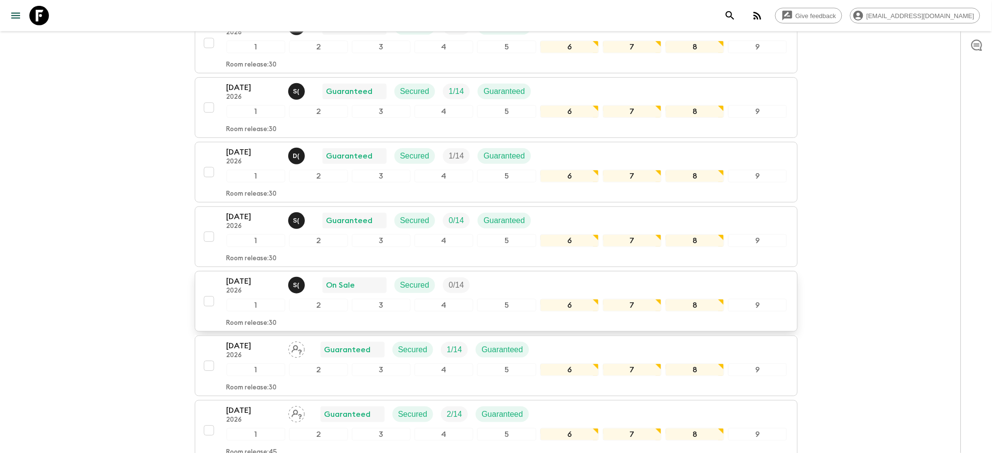
scroll to position [261, 0]
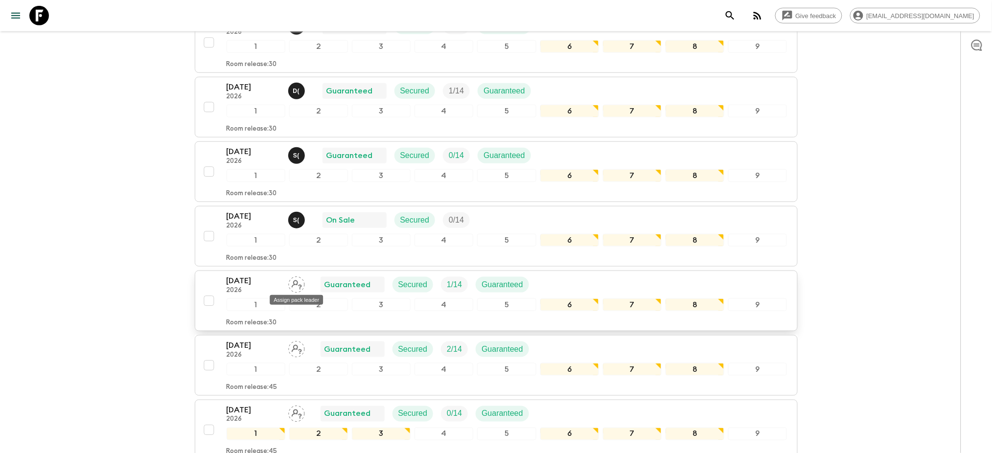
click at [296, 285] on icon "Assign pack leader" at bounding box center [297, 284] width 10 height 9
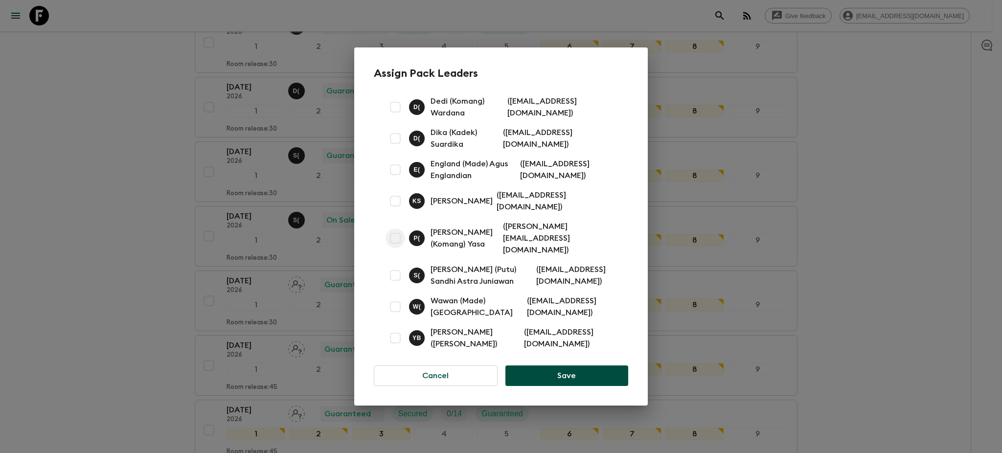
click at [394, 240] on input "checkbox" at bounding box center [395, 238] width 20 height 20
checkbox input "true"
click at [566, 370] on button "Save" at bounding box center [566, 375] width 123 height 21
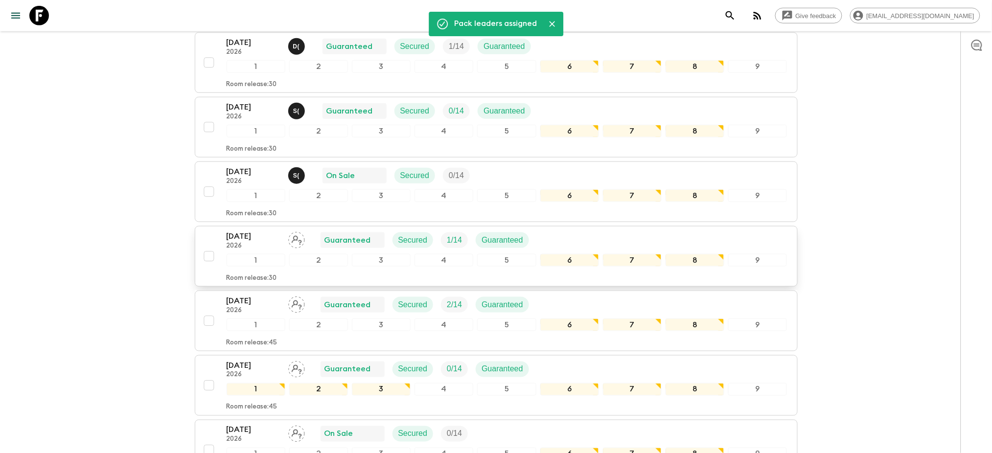
scroll to position [326, 0]
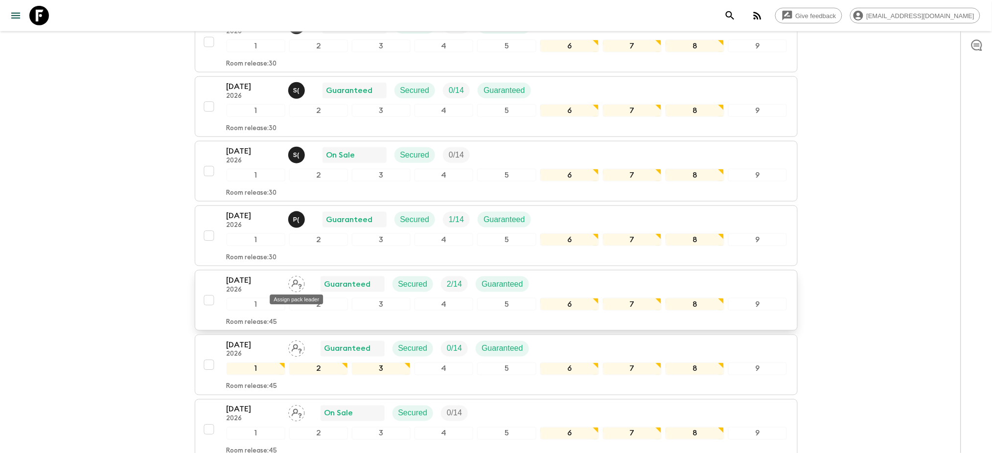
click at [298, 285] on icon "Assign pack leader" at bounding box center [296, 284] width 17 height 17
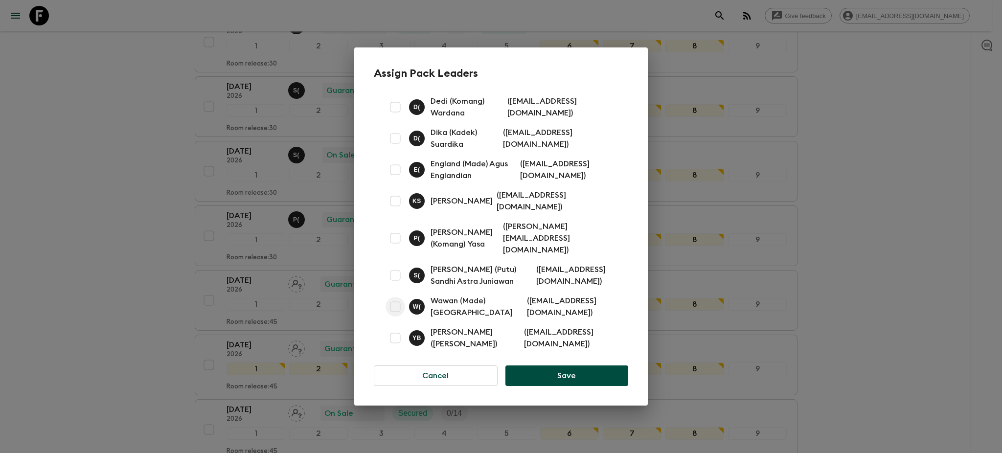
click at [395, 302] on input "checkbox" at bounding box center [395, 307] width 20 height 20
checkbox input "true"
click at [562, 368] on button "Save" at bounding box center [566, 375] width 123 height 21
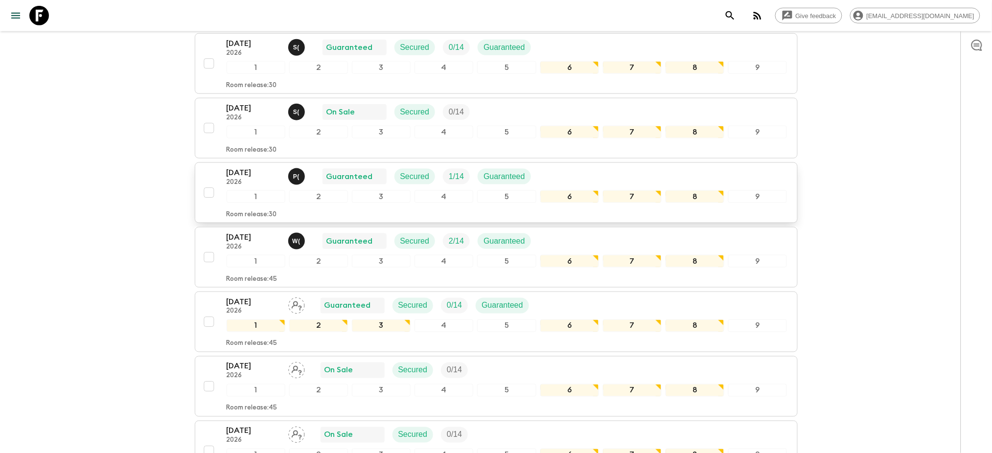
scroll to position [391, 0]
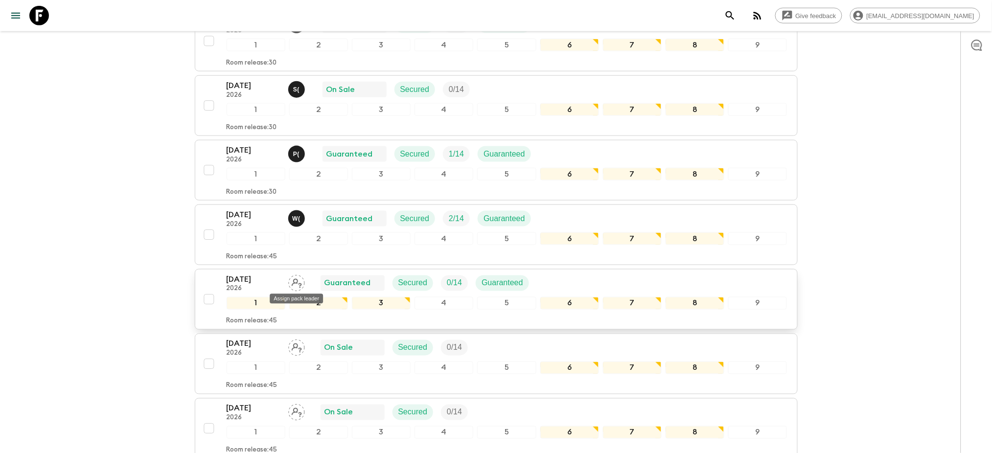
click at [298, 285] on icon "Assign pack leader" at bounding box center [296, 283] width 17 height 17
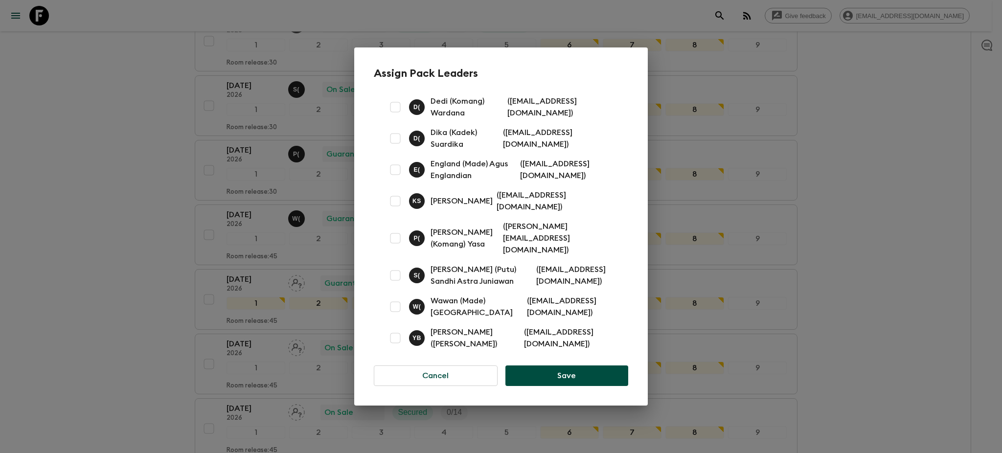
drag, startPoint x: 394, startPoint y: 271, endPoint x: 413, endPoint y: 282, distance: 22.1
click at [395, 271] on input "checkbox" at bounding box center [395, 276] width 20 height 20
checkbox input "true"
click at [561, 373] on button "Save" at bounding box center [566, 375] width 123 height 21
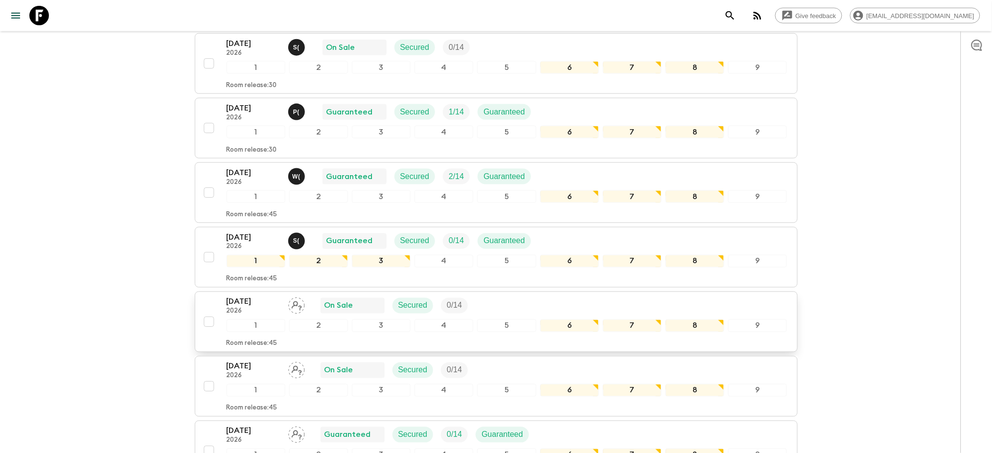
scroll to position [456, 0]
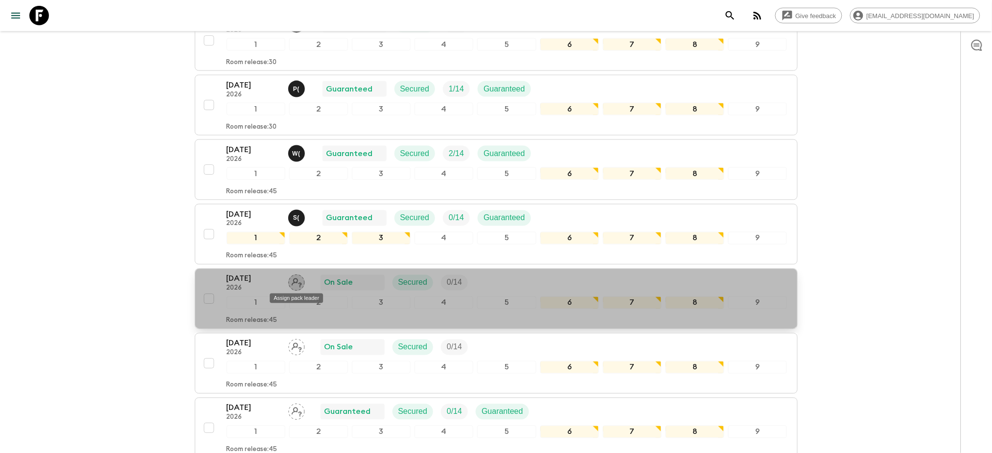
click at [298, 280] on icon "Assign pack leader" at bounding box center [296, 282] width 17 height 17
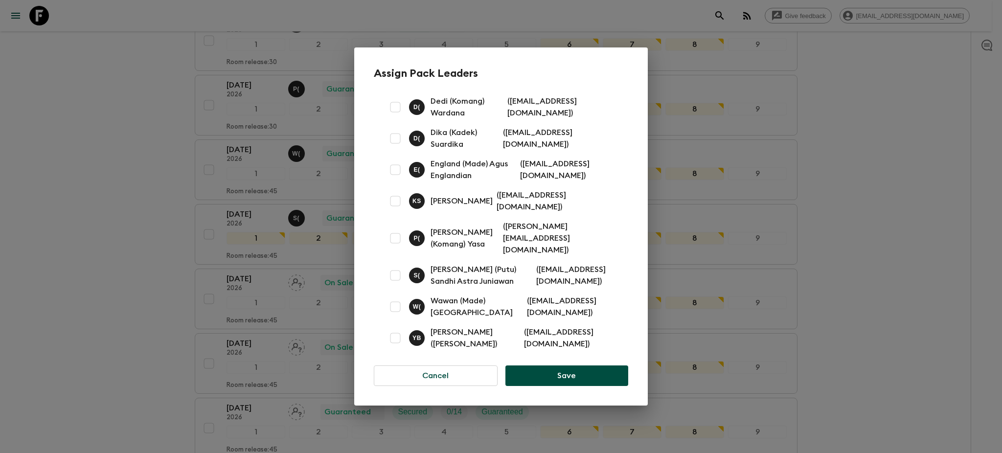
click at [396, 239] on input "checkbox" at bounding box center [395, 238] width 20 height 20
checkbox input "true"
click at [580, 377] on button "Save" at bounding box center [566, 375] width 123 height 21
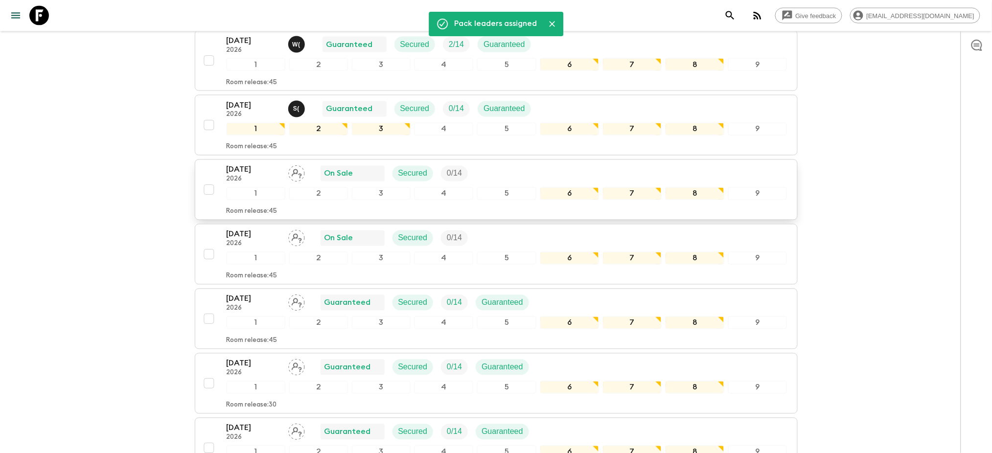
scroll to position [587, 0]
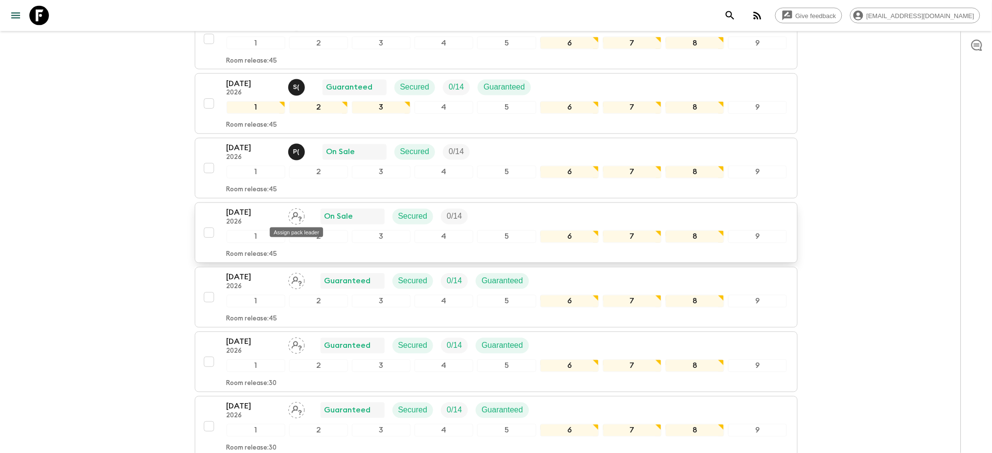
click at [298, 216] on icon "Assign pack leader" at bounding box center [296, 216] width 17 height 17
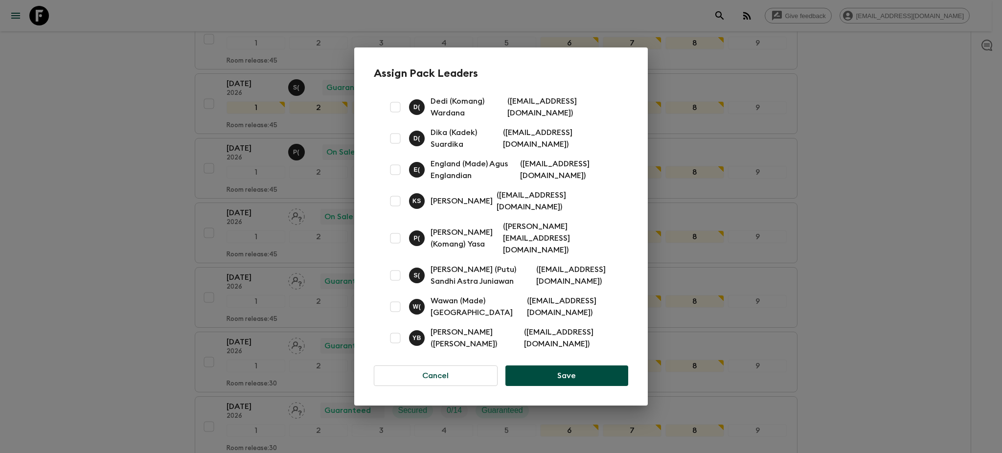
click at [393, 270] on input "checkbox" at bounding box center [395, 276] width 20 height 20
checkbox input "true"
click at [551, 375] on button "Save" at bounding box center [566, 375] width 123 height 21
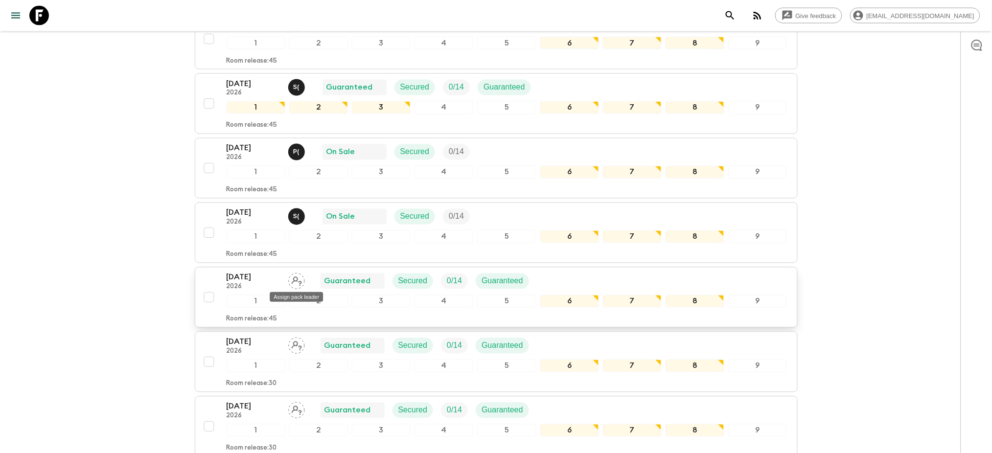
click at [296, 282] on icon "Assign pack leader" at bounding box center [297, 281] width 10 height 9
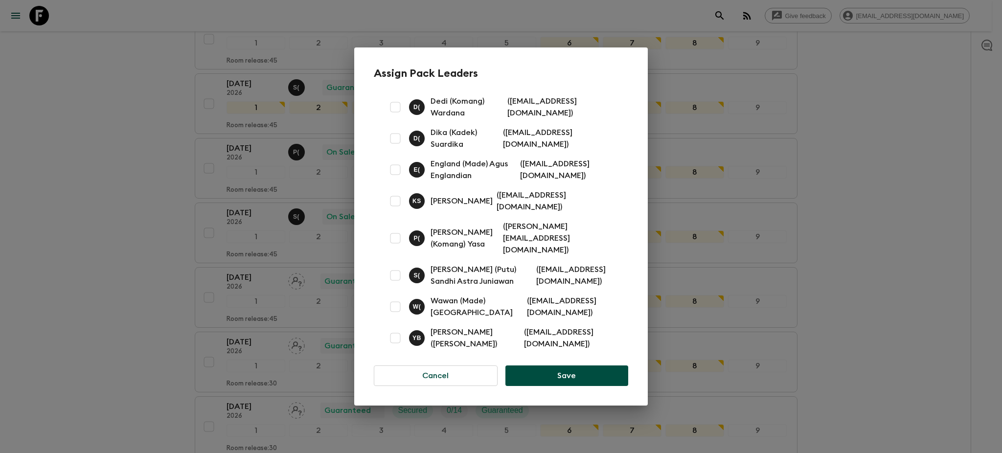
click at [395, 242] on input "checkbox" at bounding box center [395, 238] width 20 height 20
checkbox input "true"
click at [552, 373] on button "Save" at bounding box center [566, 375] width 123 height 21
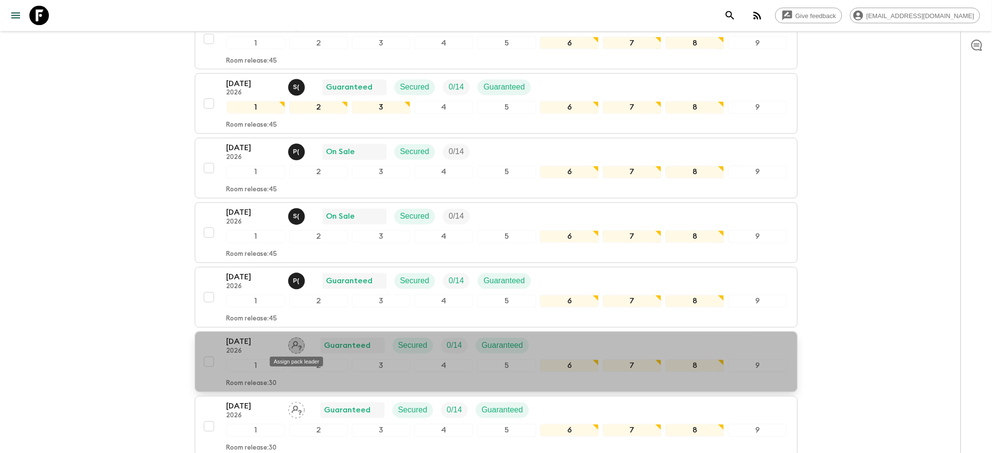
click at [298, 344] on icon "Assign pack leader" at bounding box center [296, 346] width 17 height 17
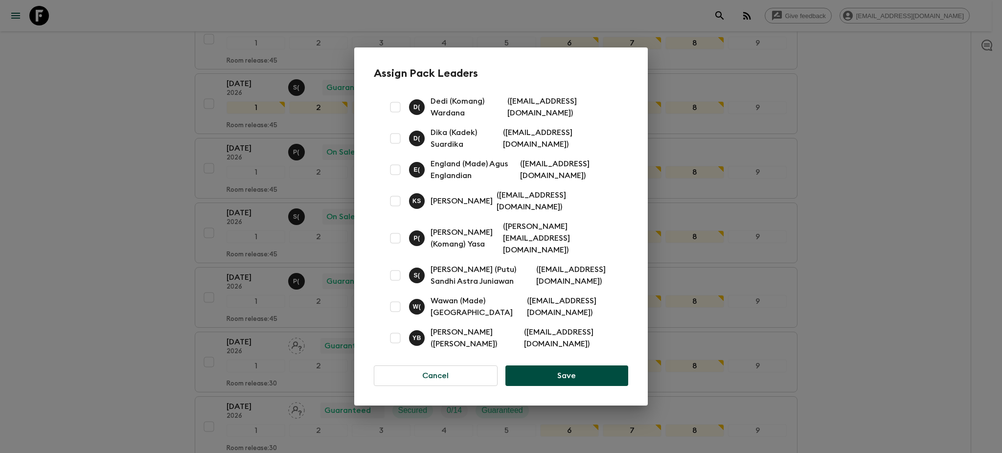
click at [395, 111] on input "checkbox" at bounding box center [395, 107] width 20 height 20
checkbox input "true"
click at [551, 373] on button "Save" at bounding box center [566, 375] width 123 height 21
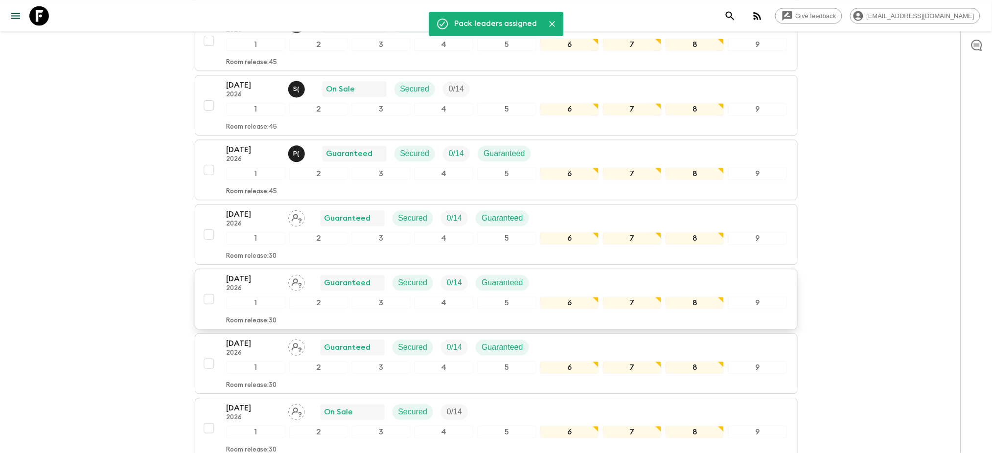
scroll to position [717, 0]
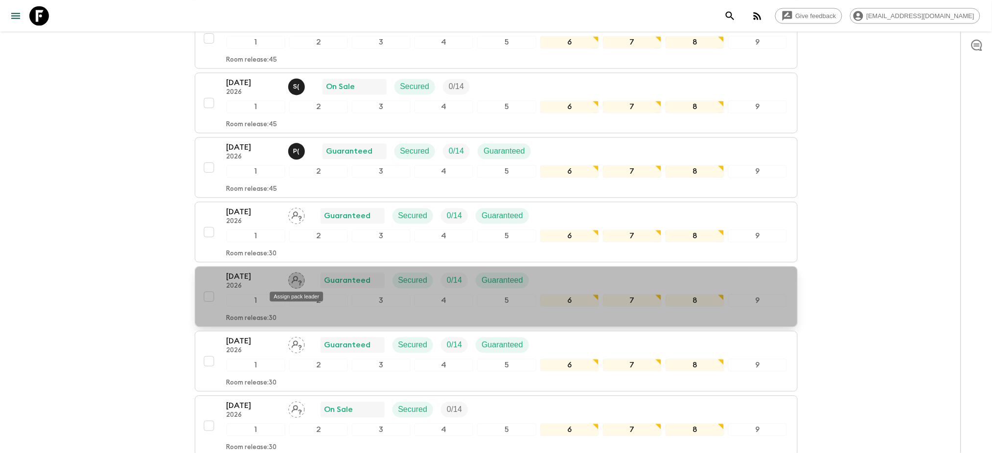
click at [298, 281] on icon "Assign pack leader" at bounding box center [296, 280] width 17 height 17
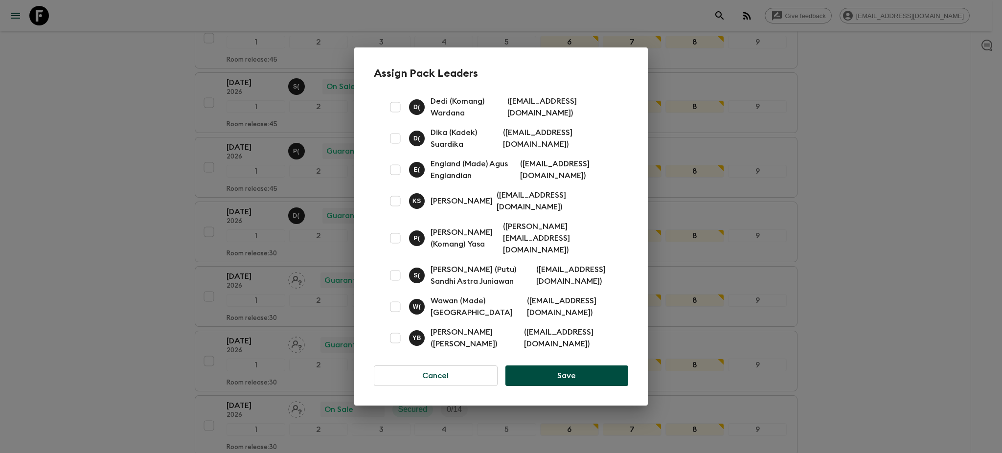
click at [399, 247] on input "checkbox" at bounding box center [395, 238] width 20 height 20
checkbox input "true"
click at [548, 365] on button "Save" at bounding box center [566, 375] width 123 height 21
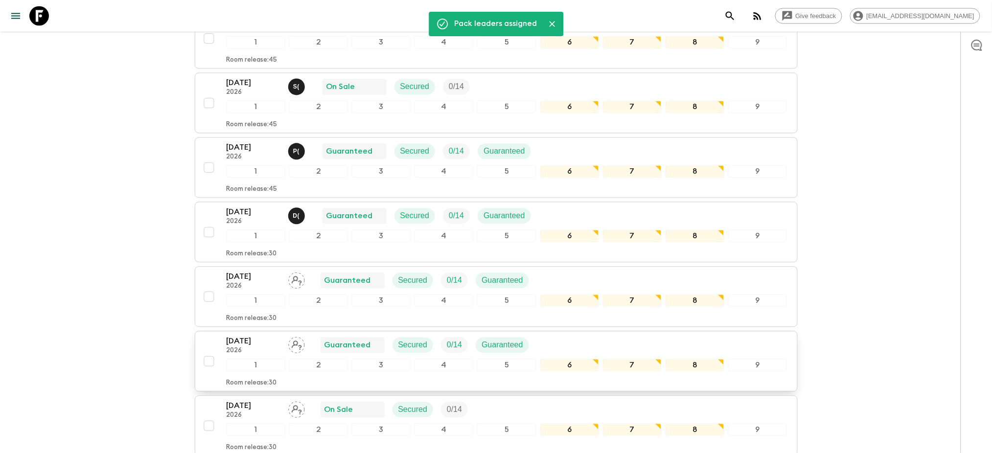
scroll to position [848, 0]
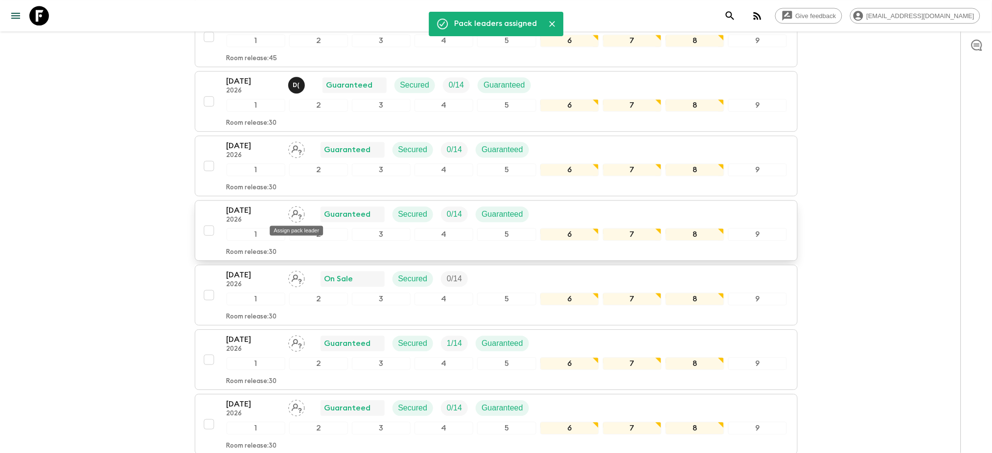
click at [294, 219] on div "Assign pack leader" at bounding box center [296, 228] width 55 height 18
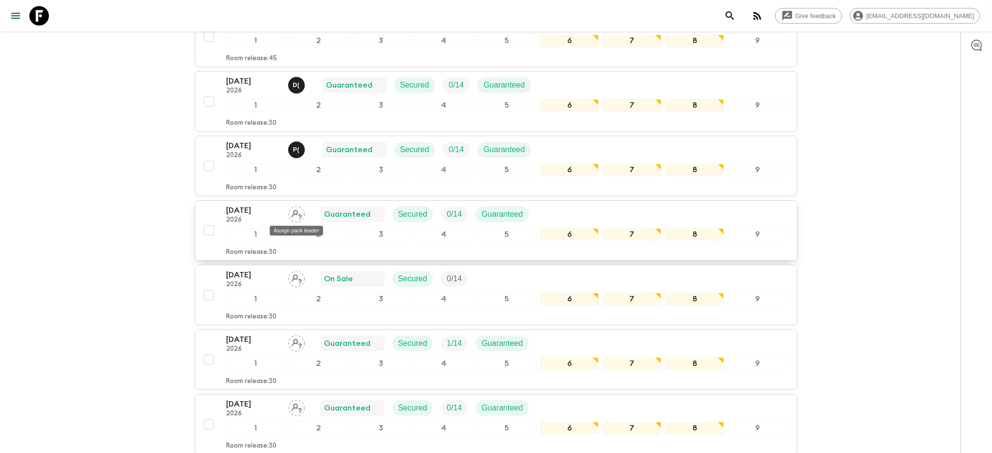
click at [295, 217] on icon "Assign pack leader" at bounding box center [296, 214] width 17 height 17
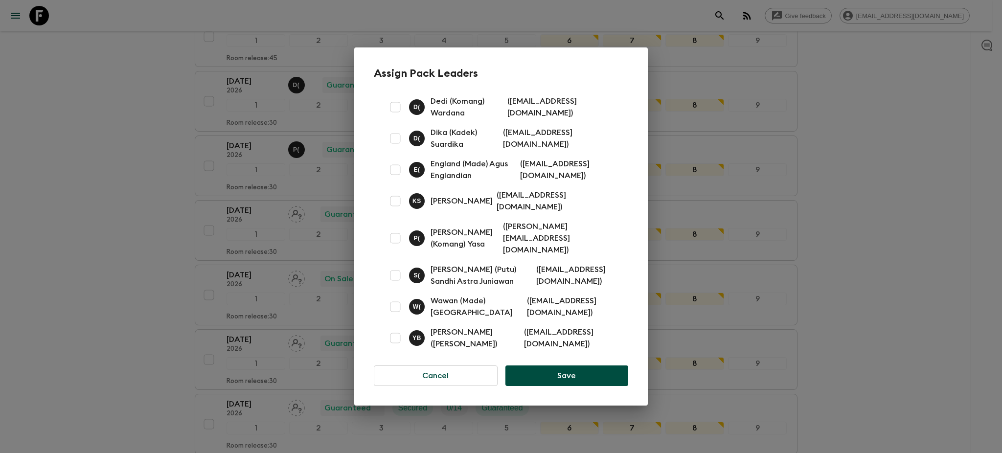
click at [396, 209] on input "checkbox" at bounding box center [395, 201] width 20 height 20
checkbox input "true"
click at [562, 370] on button "Save" at bounding box center [566, 375] width 123 height 21
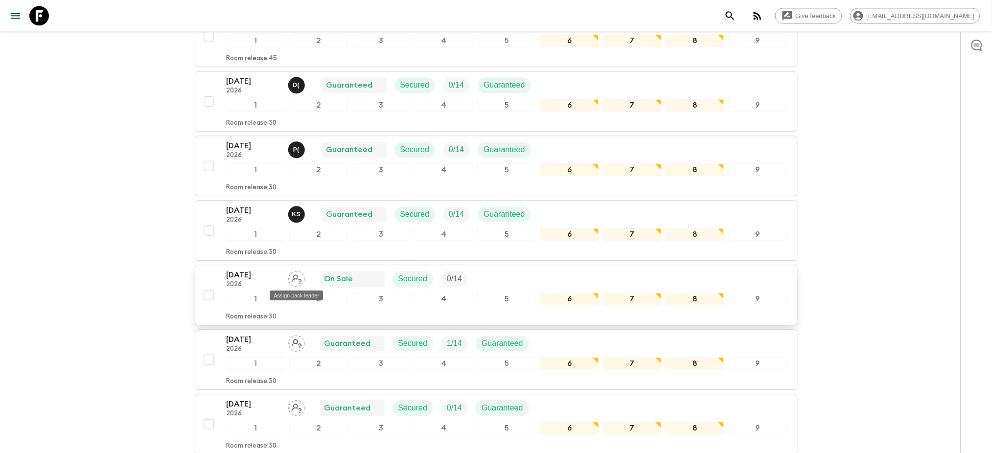
click at [298, 279] on icon "Assign pack leader" at bounding box center [296, 279] width 17 height 17
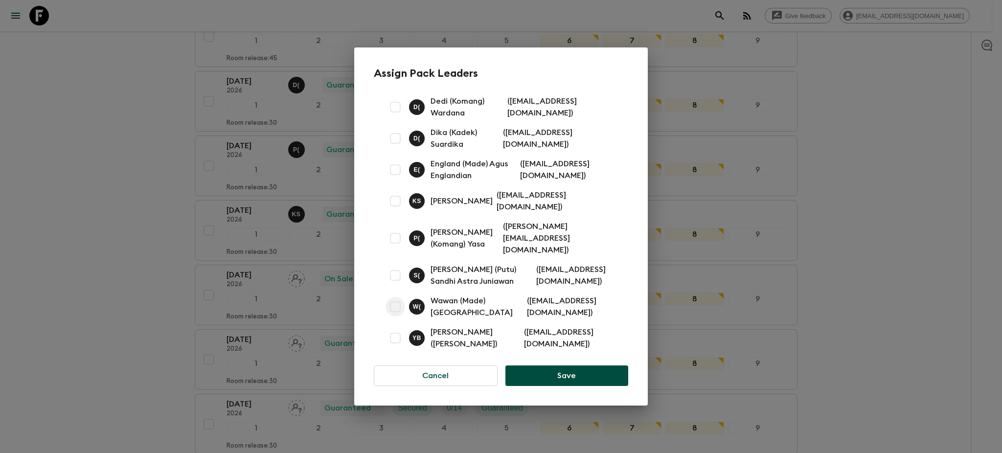
click at [396, 303] on input "checkbox" at bounding box center [395, 307] width 20 height 20
checkbox input "true"
click at [551, 366] on button "Save" at bounding box center [566, 375] width 123 height 21
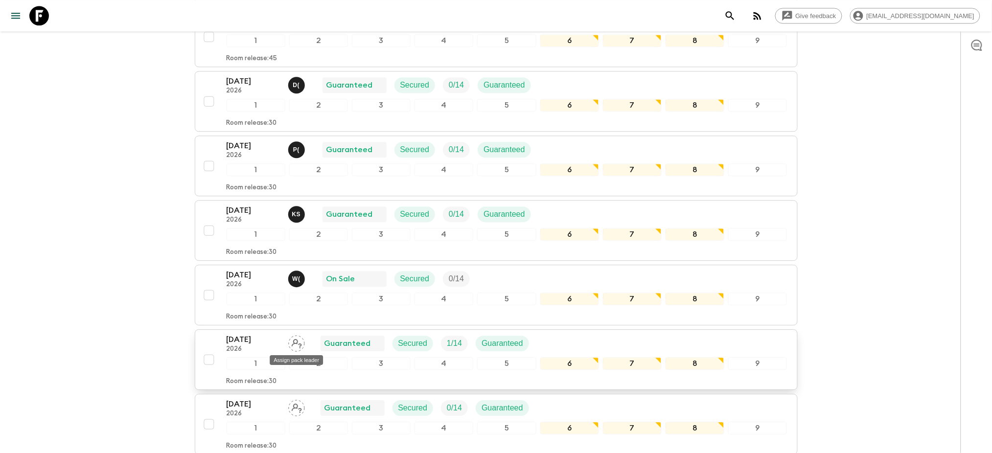
click at [296, 347] on icon "Assign pack leader" at bounding box center [296, 343] width 17 height 17
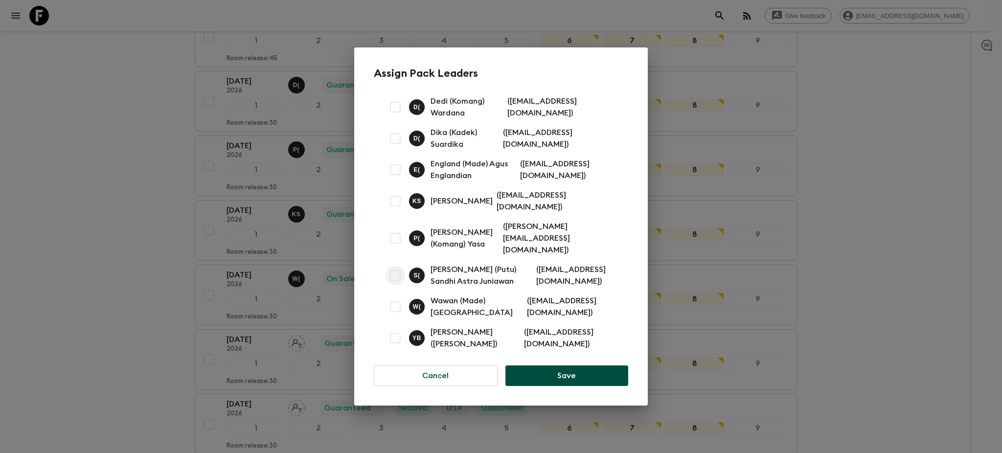
drag, startPoint x: 395, startPoint y: 272, endPoint x: 429, endPoint y: 294, distance: 40.0
click at [396, 273] on input "checkbox" at bounding box center [395, 276] width 20 height 20
checkbox input "true"
click at [556, 374] on button "Save" at bounding box center [566, 375] width 123 height 21
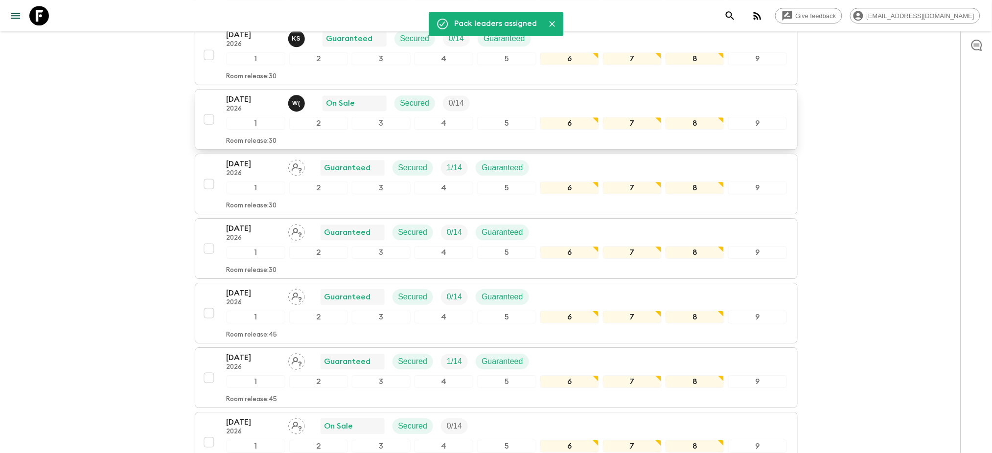
scroll to position [1043, 0]
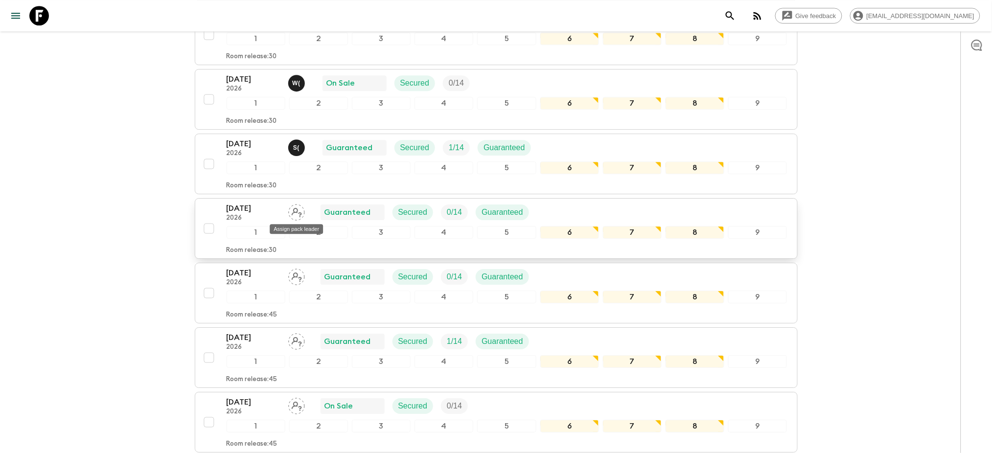
click at [298, 217] on div "Assign pack leader" at bounding box center [296, 226] width 55 height 18
click at [295, 215] on icon "Assign pack leader" at bounding box center [296, 212] width 17 height 17
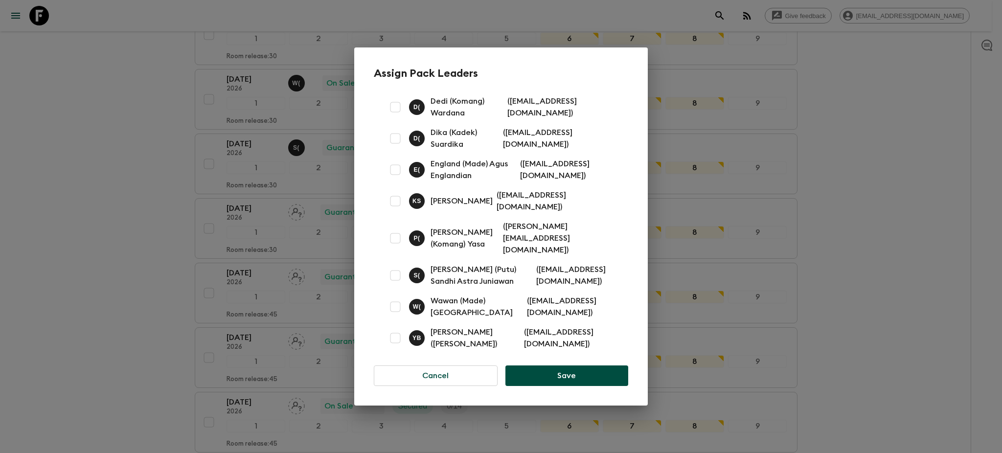
click at [398, 211] on input "checkbox" at bounding box center [395, 201] width 20 height 20
checkbox input "true"
click at [557, 368] on button "Save" at bounding box center [566, 375] width 123 height 21
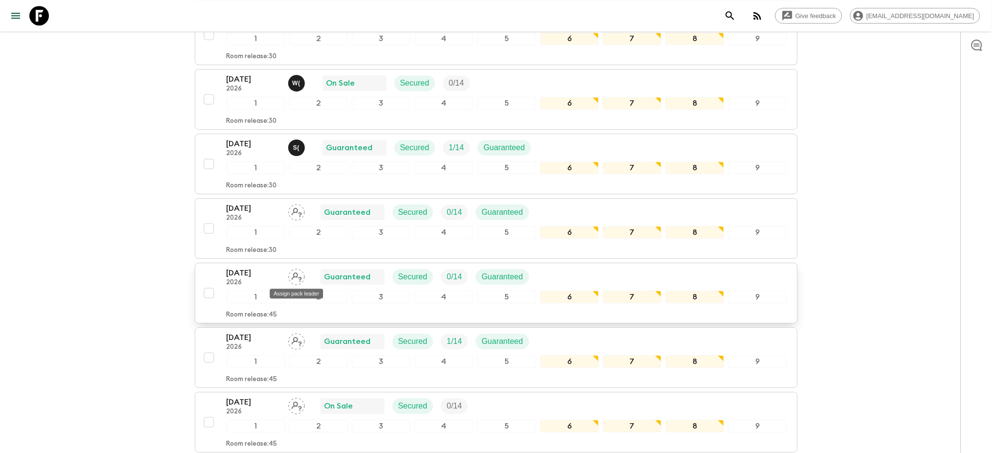
click at [297, 277] on icon "Assign pack leader" at bounding box center [297, 276] width 10 height 9
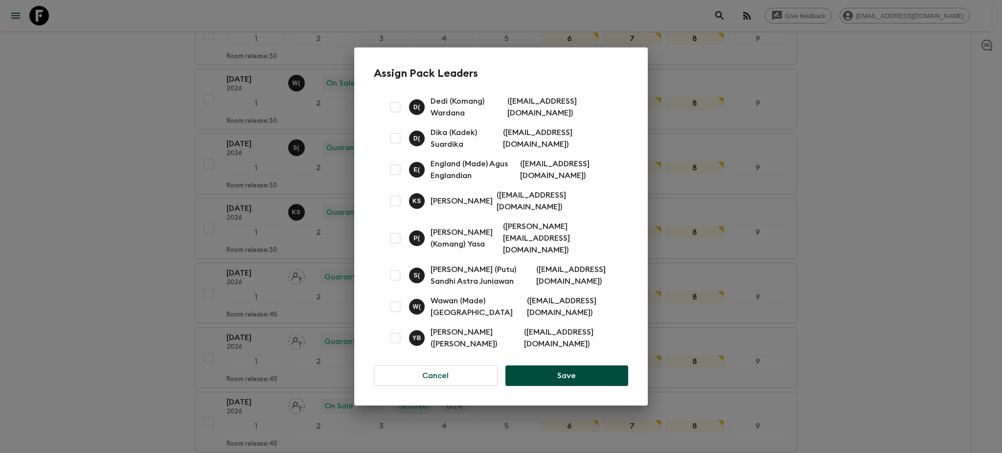
click at [396, 272] on input "checkbox" at bounding box center [395, 276] width 20 height 20
checkbox input "true"
click at [588, 381] on button "Save" at bounding box center [566, 375] width 123 height 21
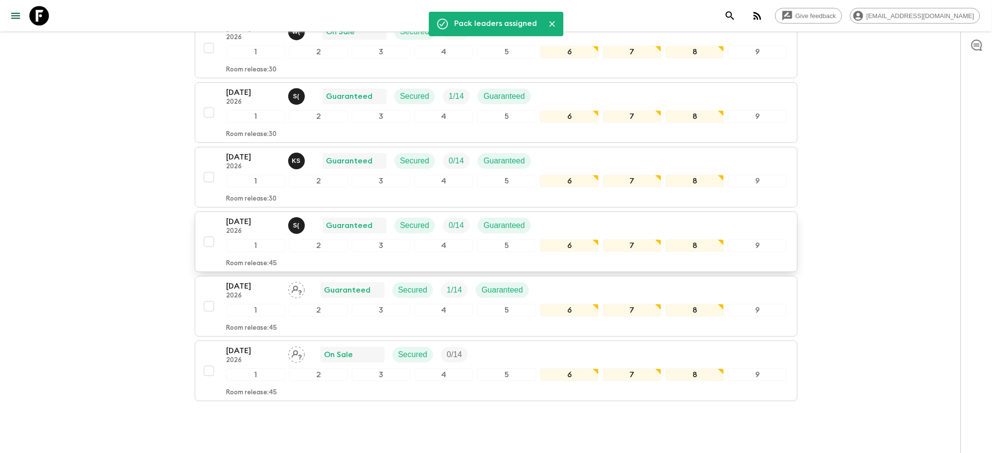
scroll to position [1134, 0]
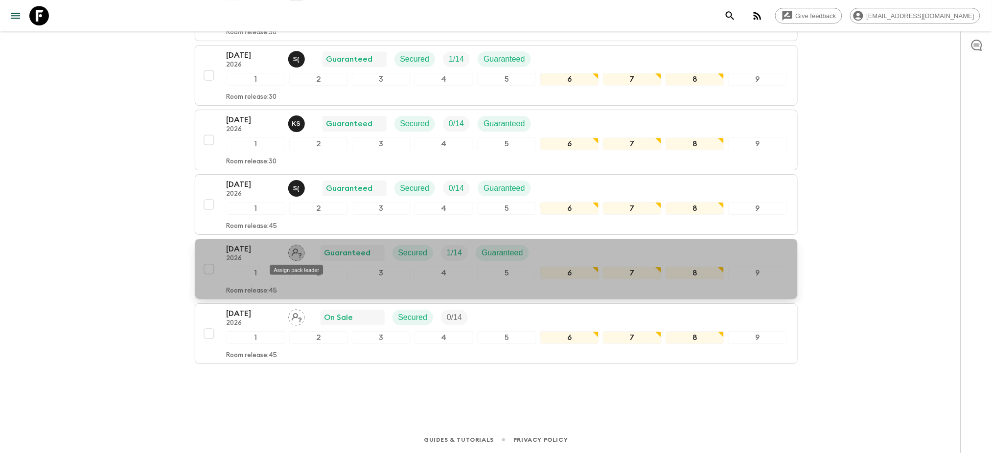
click at [299, 250] on icon "Assign pack leader" at bounding box center [296, 253] width 17 height 17
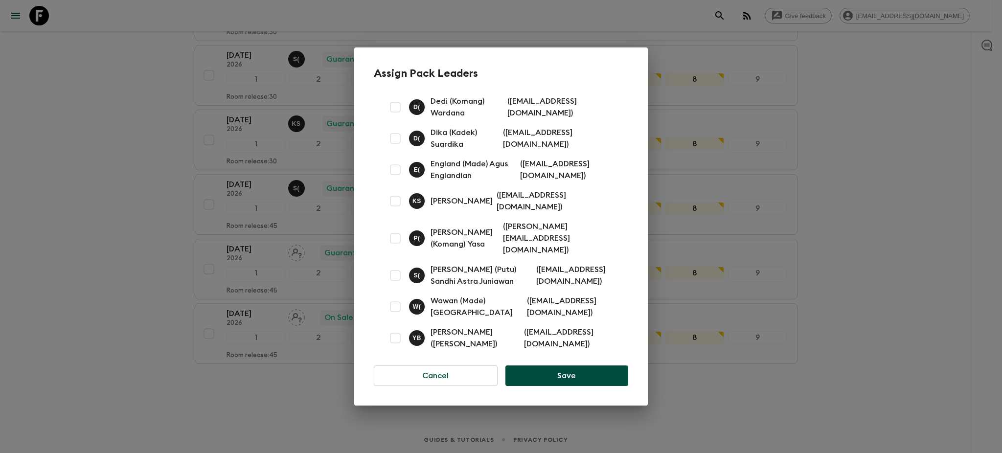
click at [400, 298] on input "checkbox" at bounding box center [395, 307] width 20 height 20
checkbox input "true"
click at [613, 372] on button "Save" at bounding box center [566, 375] width 123 height 21
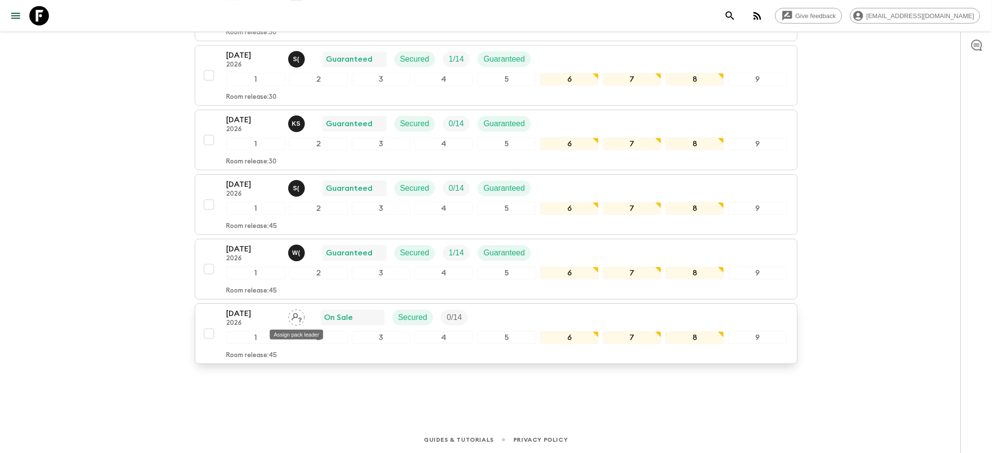
click at [296, 317] on icon "Assign pack leader" at bounding box center [297, 317] width 10 height 9
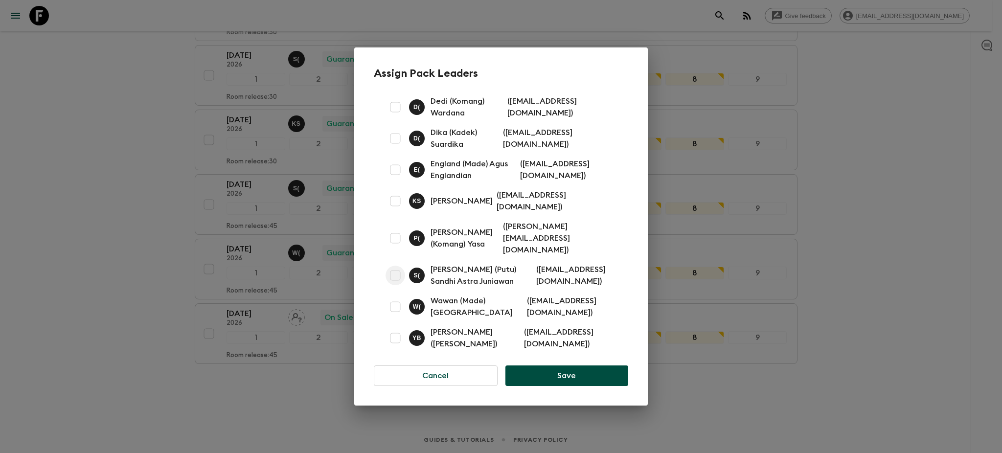
click at [396, 273] on input "checkbox" at bounding box center [395, 276] width 20 height 20
checkbox input "true"
click at [545, 374] on button "Save" at bounding box center [566, 375] width 123 height 21
